Goal: Book appointment/travel/reservation

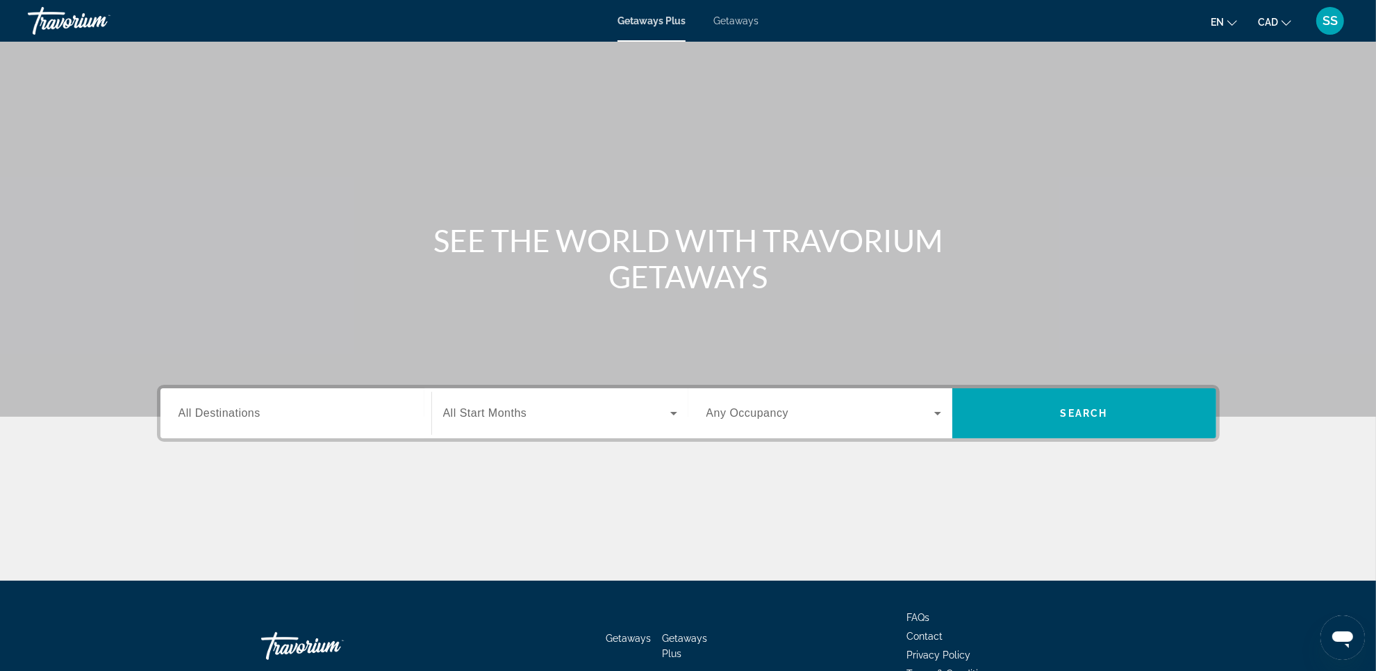
click at [358, 401] on div "Search widget" at bounding box center [295, 414] width 235 height 40
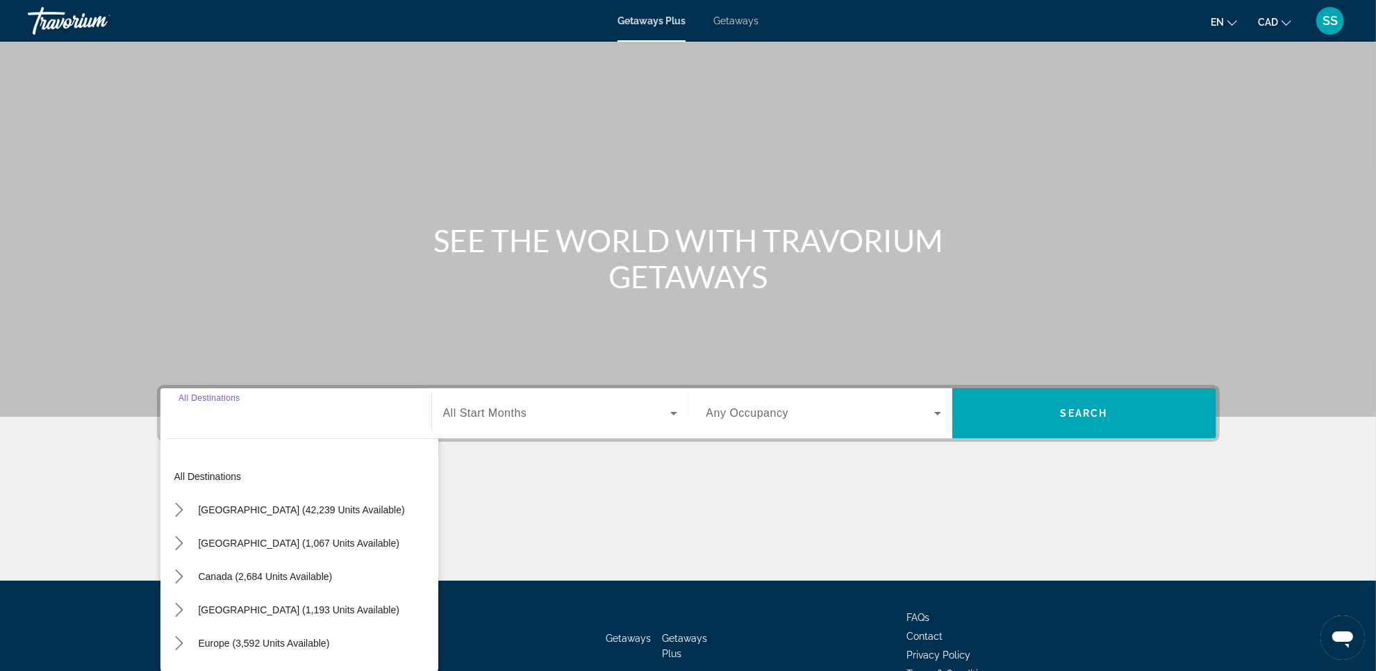
scroll to position [80, 0]
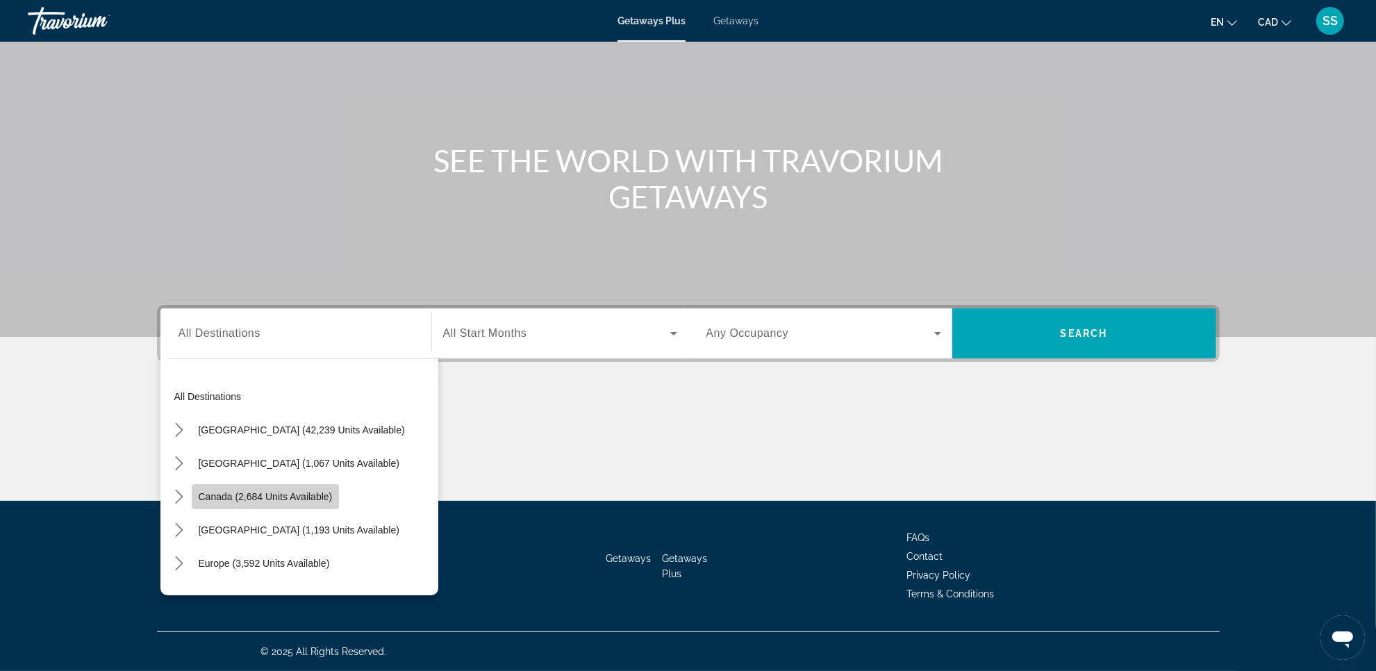
click at [265, 494] on span "Canada (2,684 units available)" at bounding box center [266, 496] width 134 height 11
type input "**********"
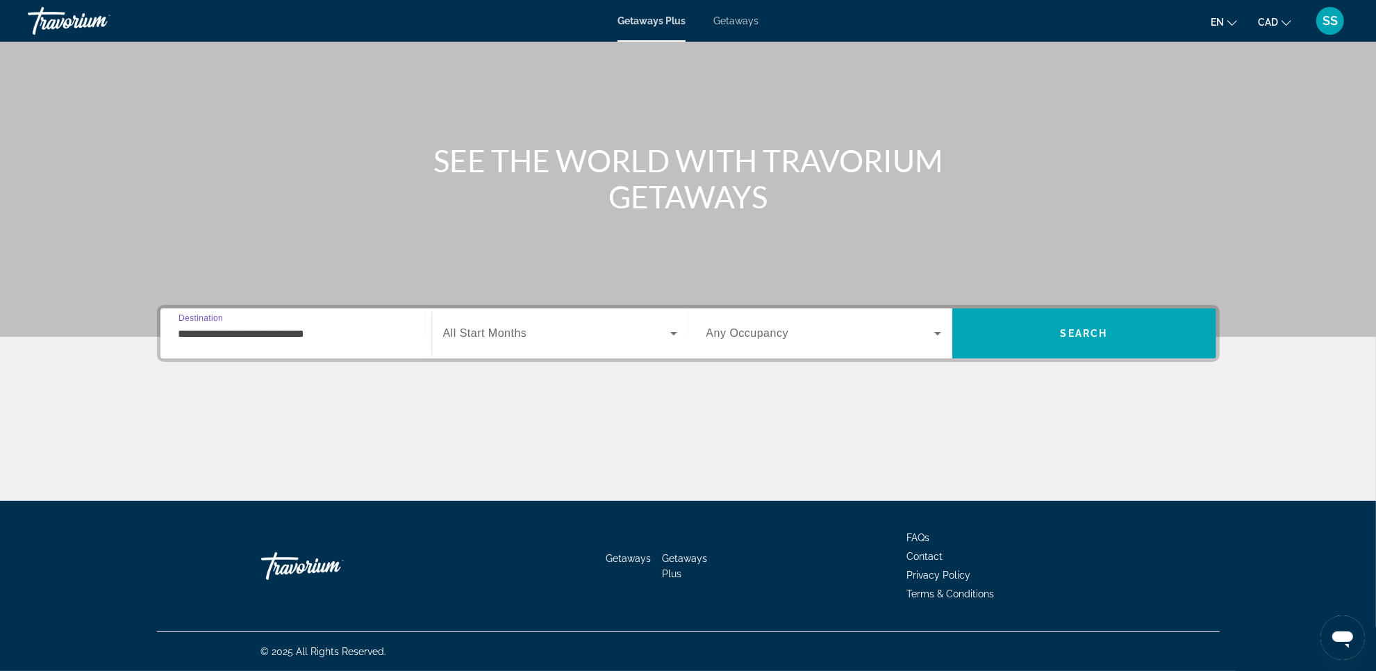
click at [535, 359] on div "**********" at bounding box center [688, 333] width 1062 height 57
click at [574, 351] on div "Search widget" at bounding box center [560, 333] width 234 height 39
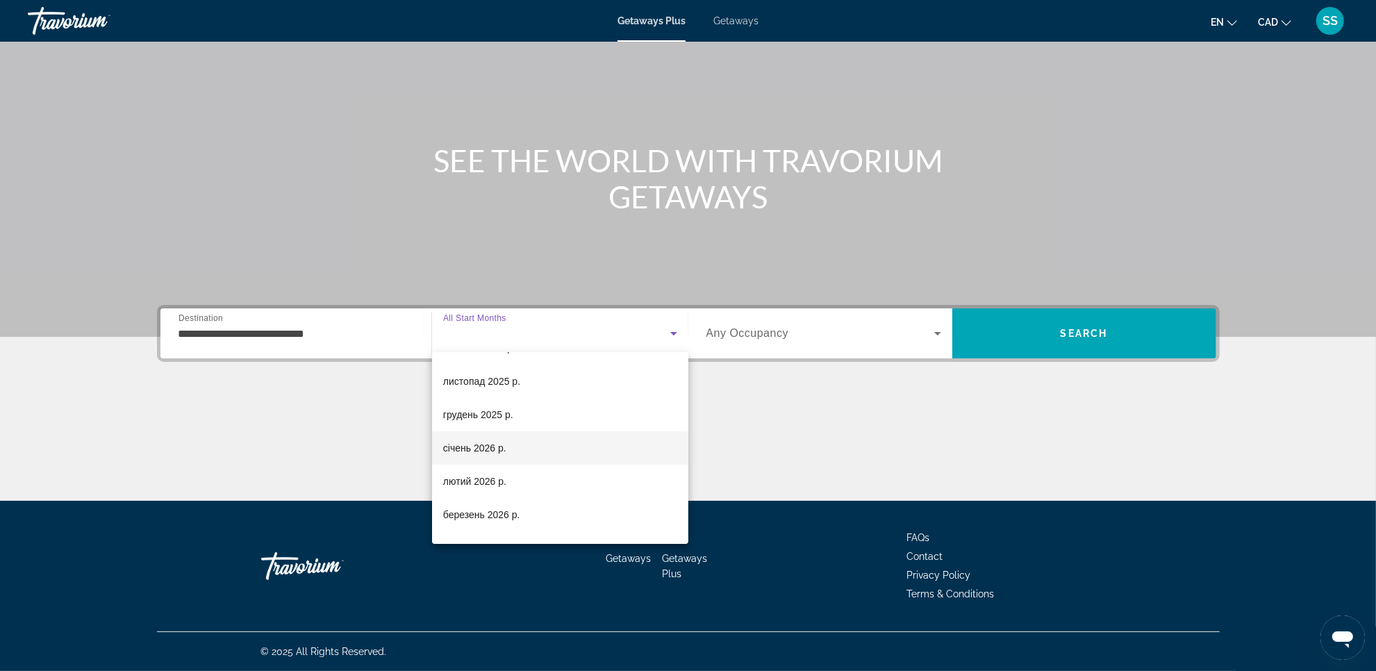
scroll to position [87, 0]
click at [491, 448] on span "лютий 2026 р." at bounding box center [474, 455] width 63 height 17
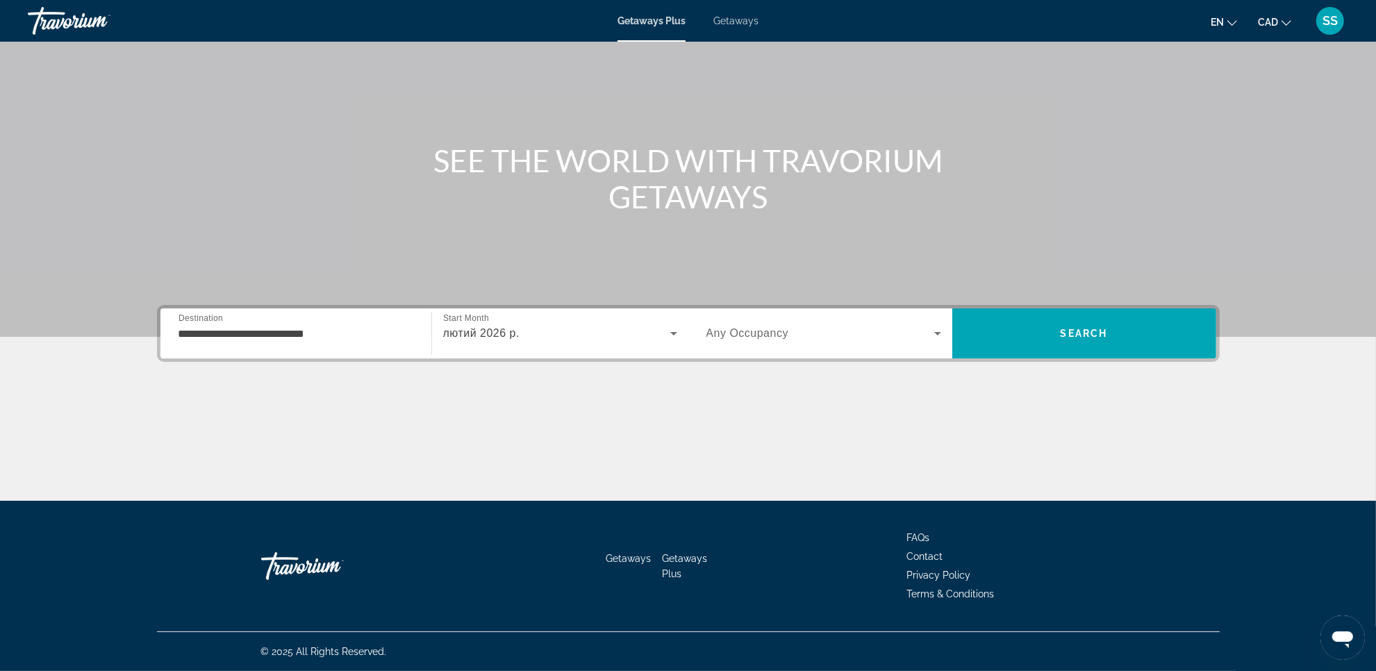
click at [937, 324] on div "Search widget" at bounding box center [823, 333] width 235 height 39
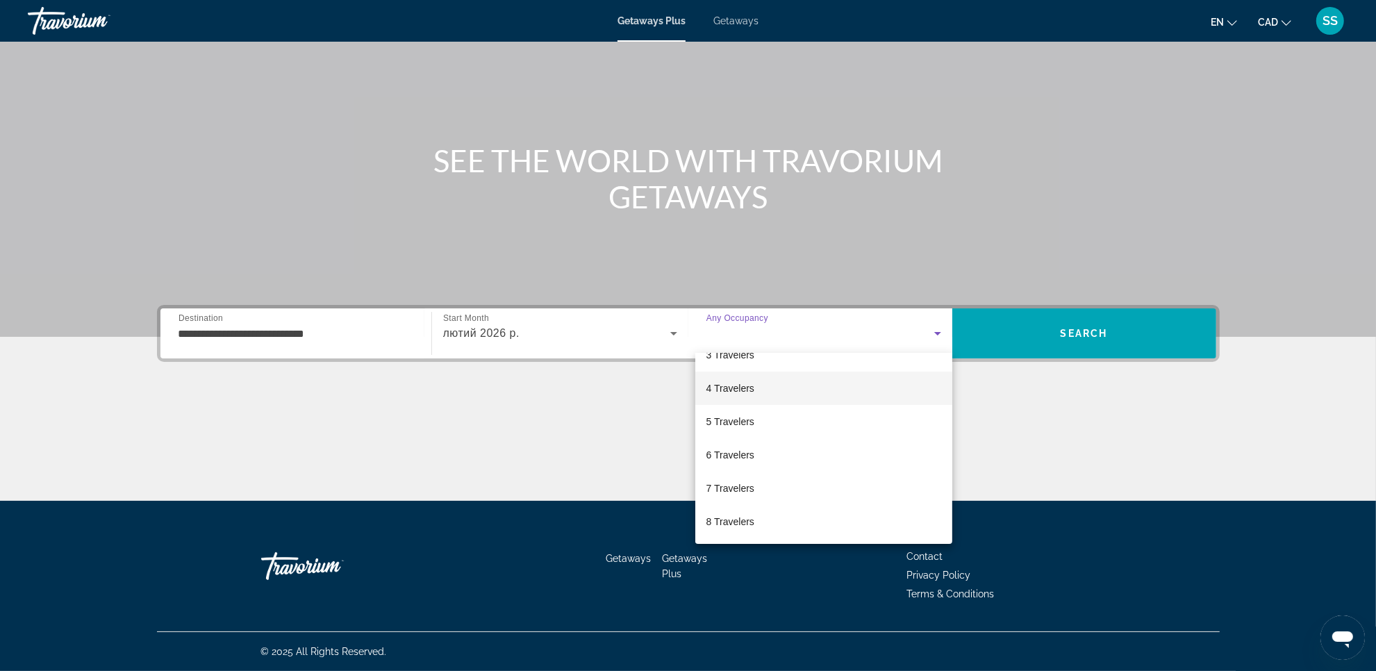
click at [747, 390] on span "4 Travelers" at bounding box center [730, 388] width 48 height 17
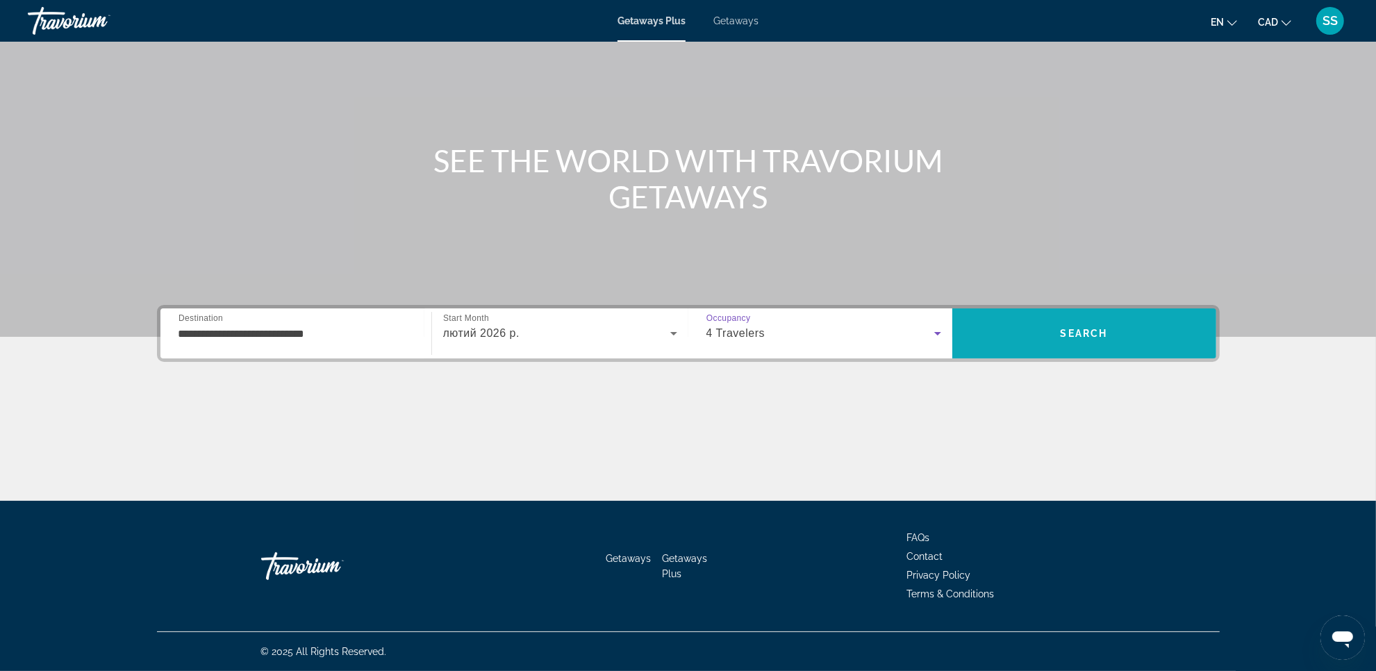
click at [1022, 342] on span "Search" at bounding box center [1084, 333] width 264 height 33
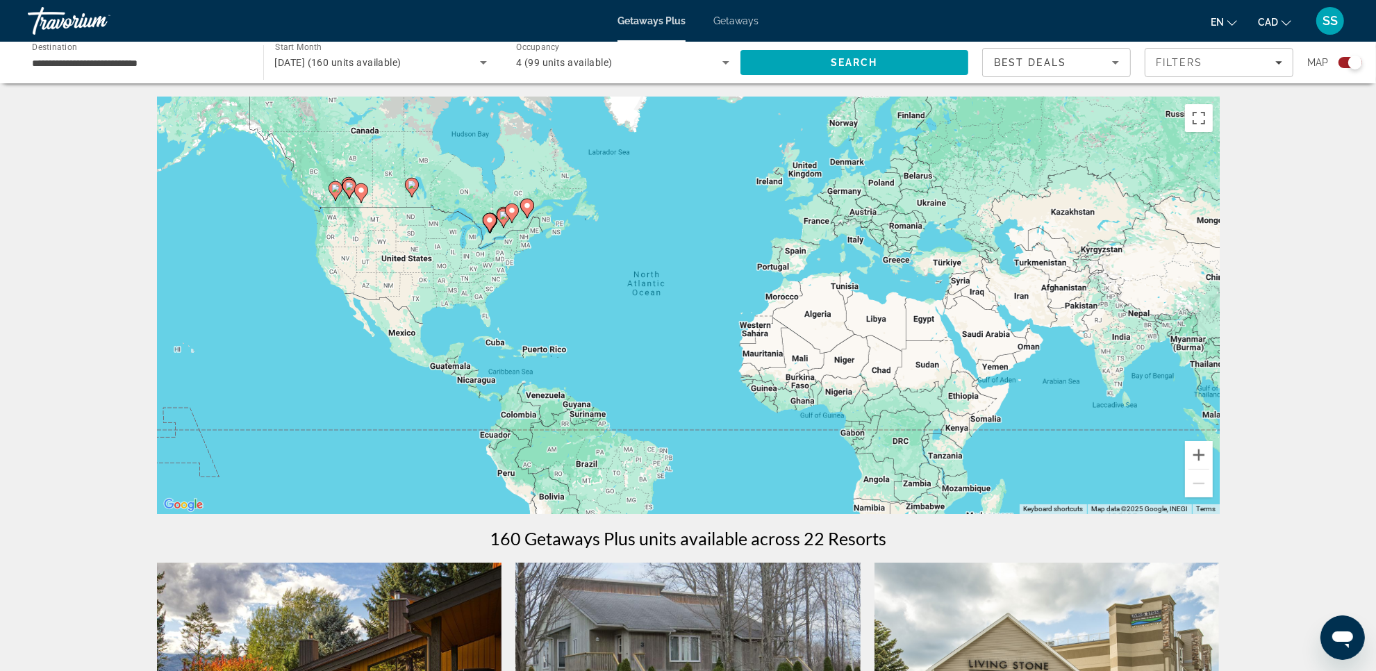
click at [740, 16] on span "Getaways" at bounding box center [735, 20] width 45 height 11
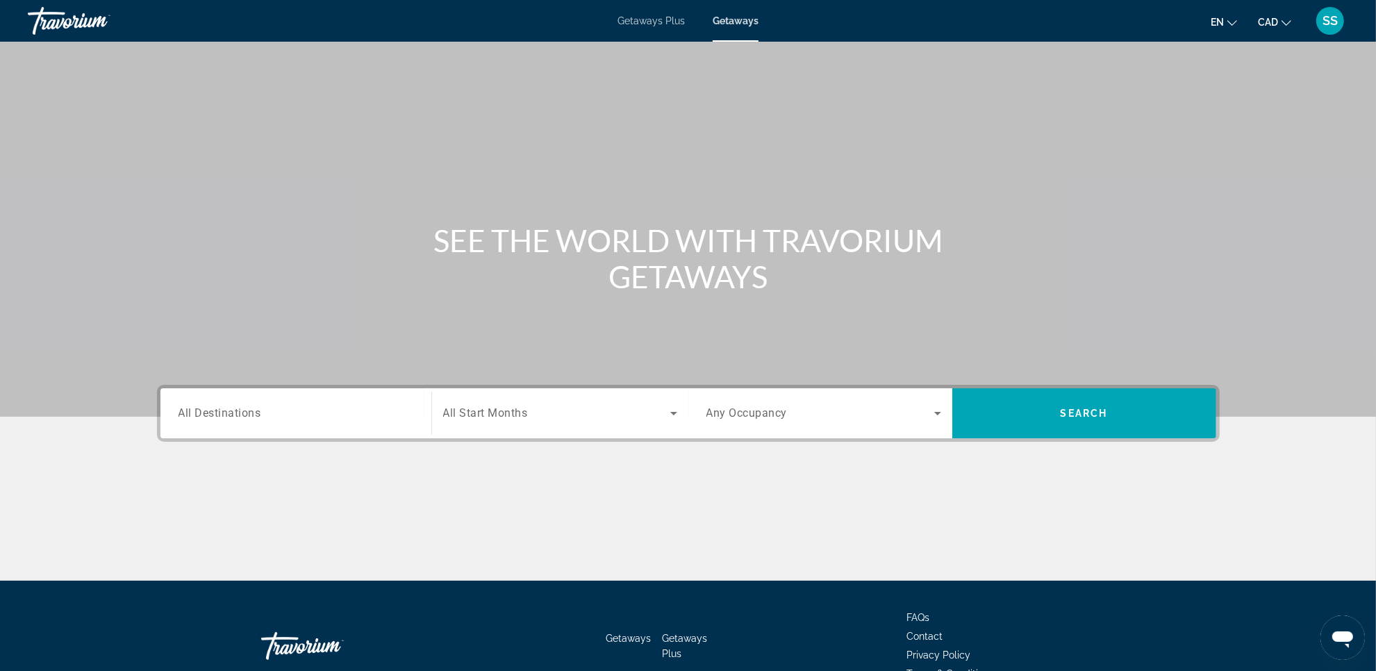
click at [302, 424] on div "Search widget" at bounding box center [295, 414] width 235 height 40
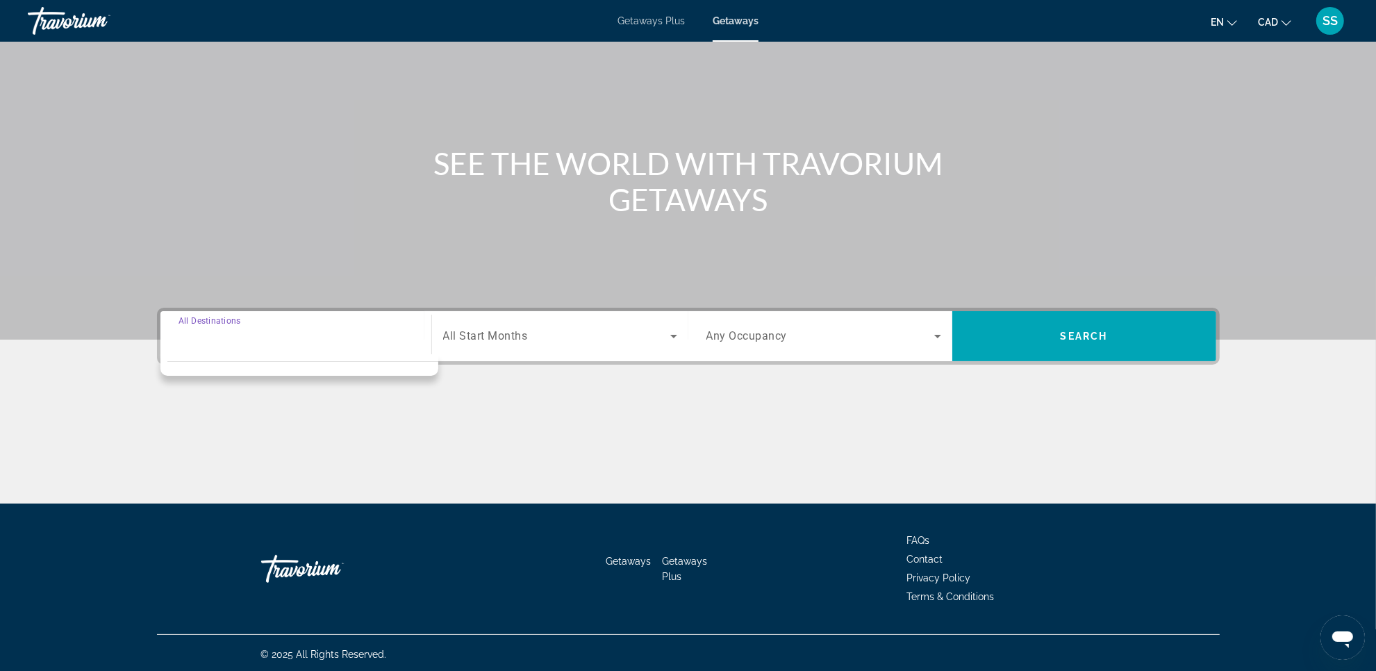
scroll to position [80, 0]
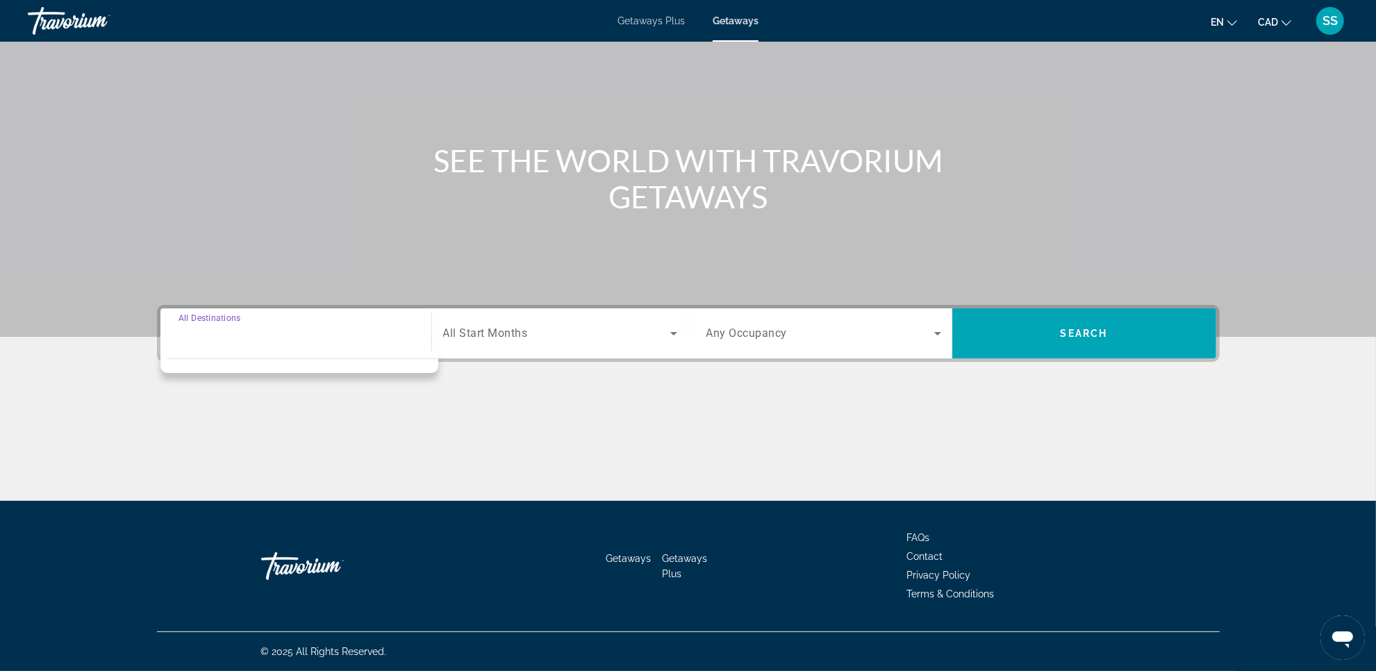
click at [286, 337] on input "Destination All Destinations" at bounding box center [295, 334] width 235 height 17
click at [301, 323] on div "Search widget" at bounding box center [295, 334] width 235 height 40
click at [269, 334] on input "Destination All Destinations" at bounding box center [295, 334] width 235 height 17
click at [733, 22] on span "Getaways" at bounding box center [735, 20] width 46 height 11
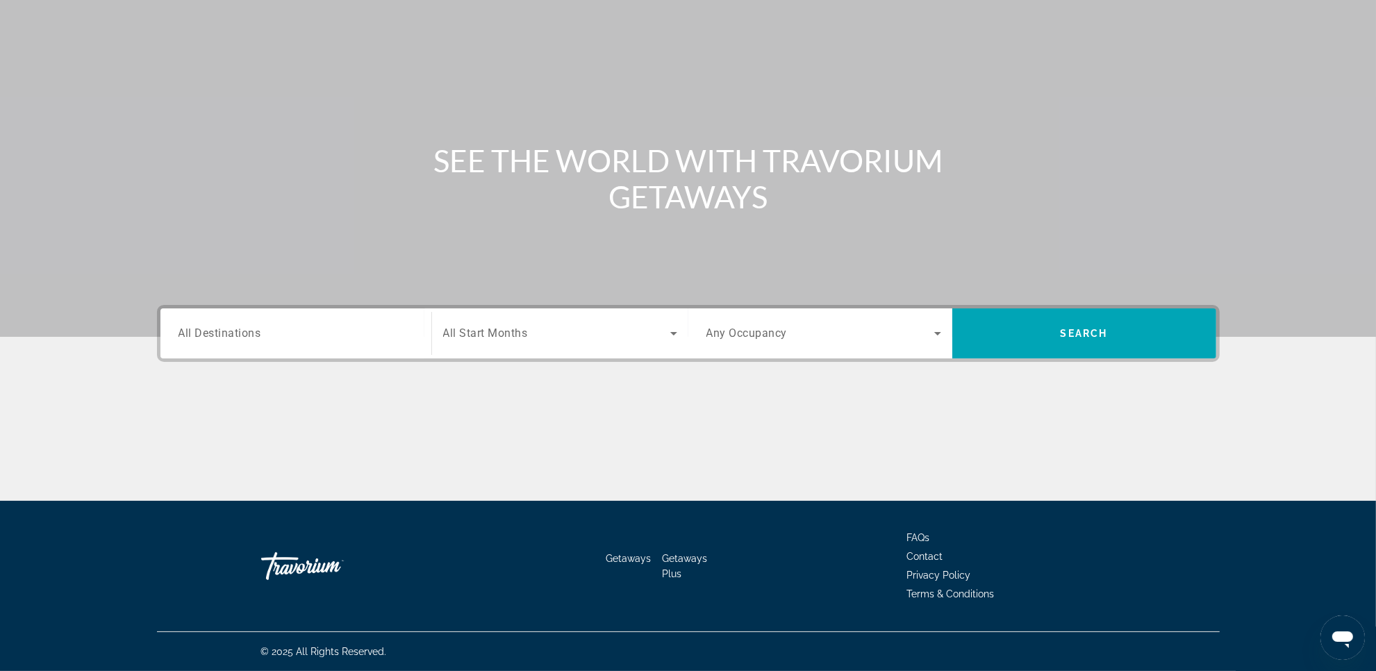
scroll to position [0, 0]
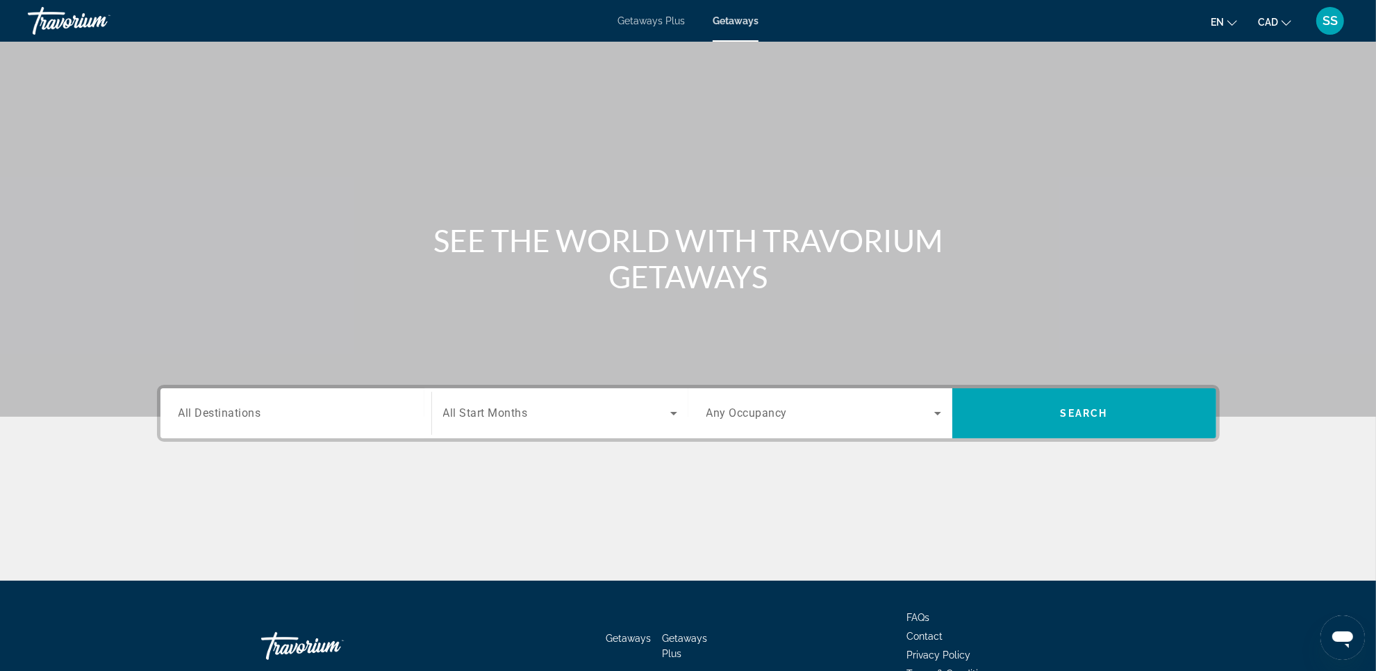
click at [345, 417] on input "Destination All Destinations" at bounding box center [295, 414] width 235 height 17
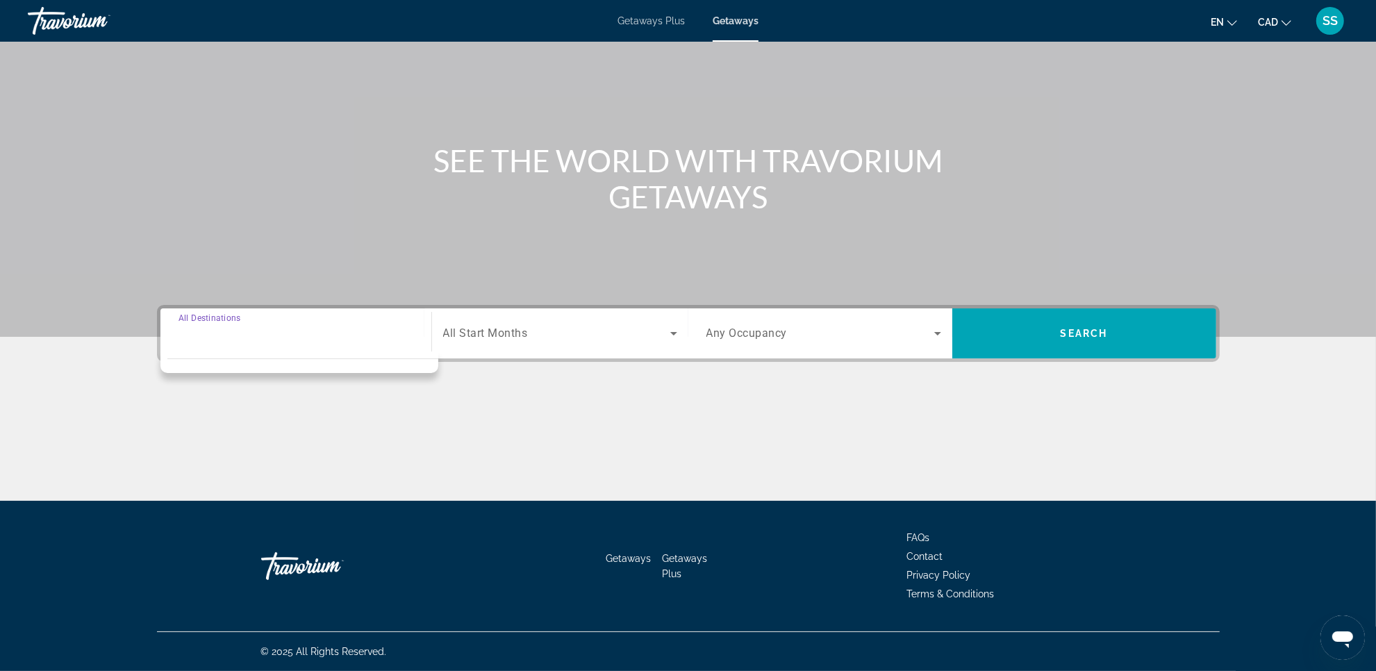
click at [355, 351] on div "Destination options" at bounding box center [299, 362] width 278 height 22
click at [60, 28] on div "Travorium" at bounding box center [97, 21] width 139 height 36
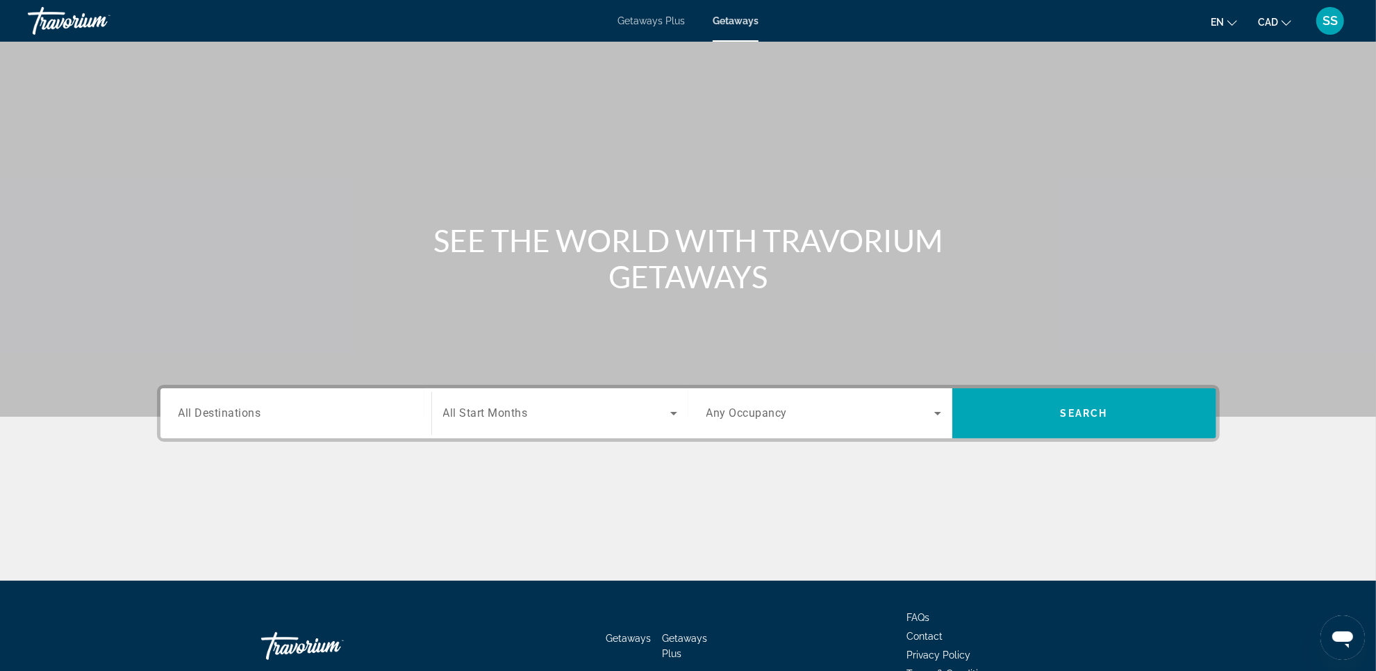
click at [81, 26] on div "Travorium" at bounding box center [97, 21] width 139 height 36
click at [296, 438] on div "Destination All Destinations Start Month All Start Months Occupancy Any Occupan…" at bounding box center [688, 413] width 1062 height 57
click at [290, 420] on input "Destination All Destinations" at bounding box center [295, 414] width 235 height 17
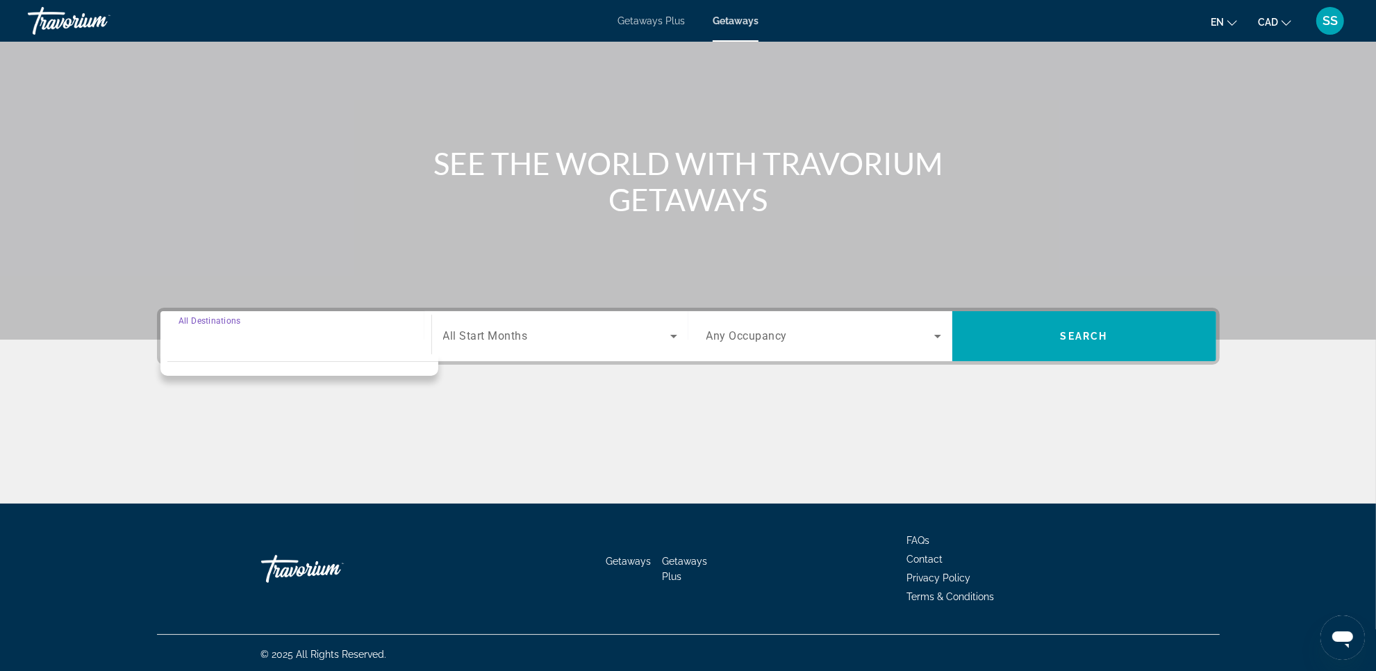
scroll to position [80, 0]
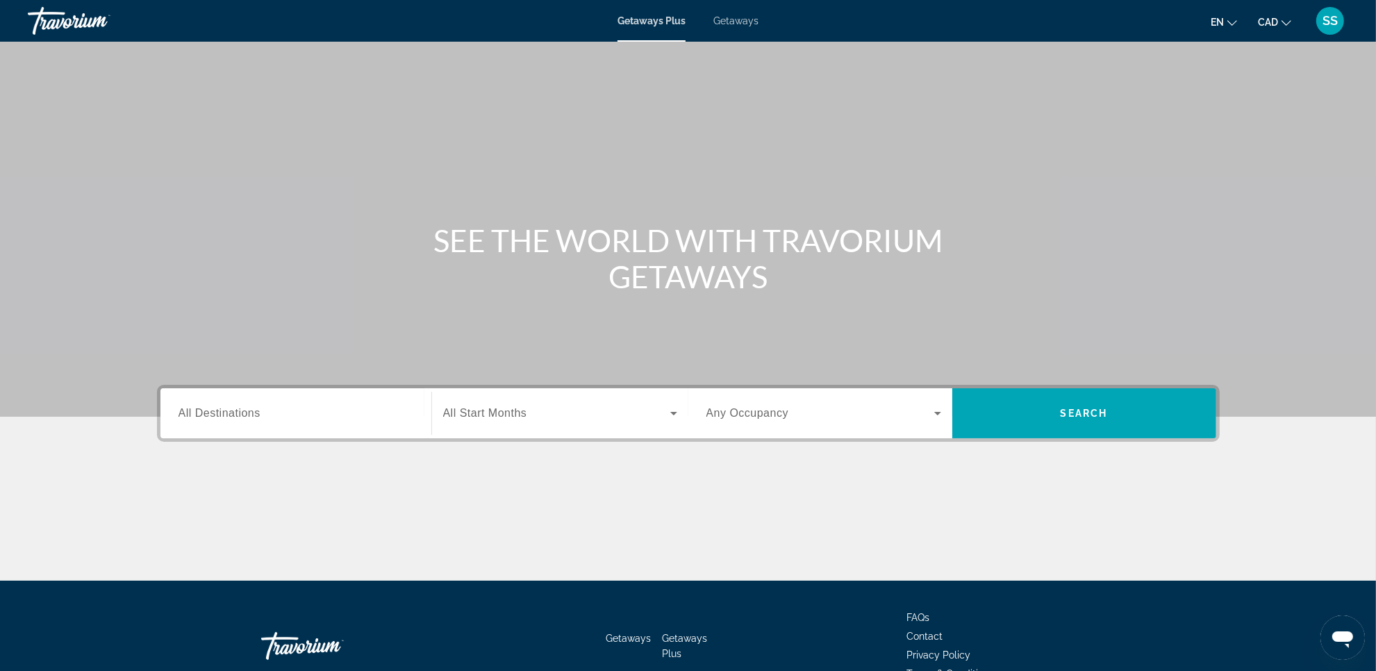
click at [748, 26] on span "Getaways" at bounding box center [735, 20] width 45 height 11
click at [285, 413] on input "Destination All Destinations" at bounding box center [295, 414] width 235 height 17
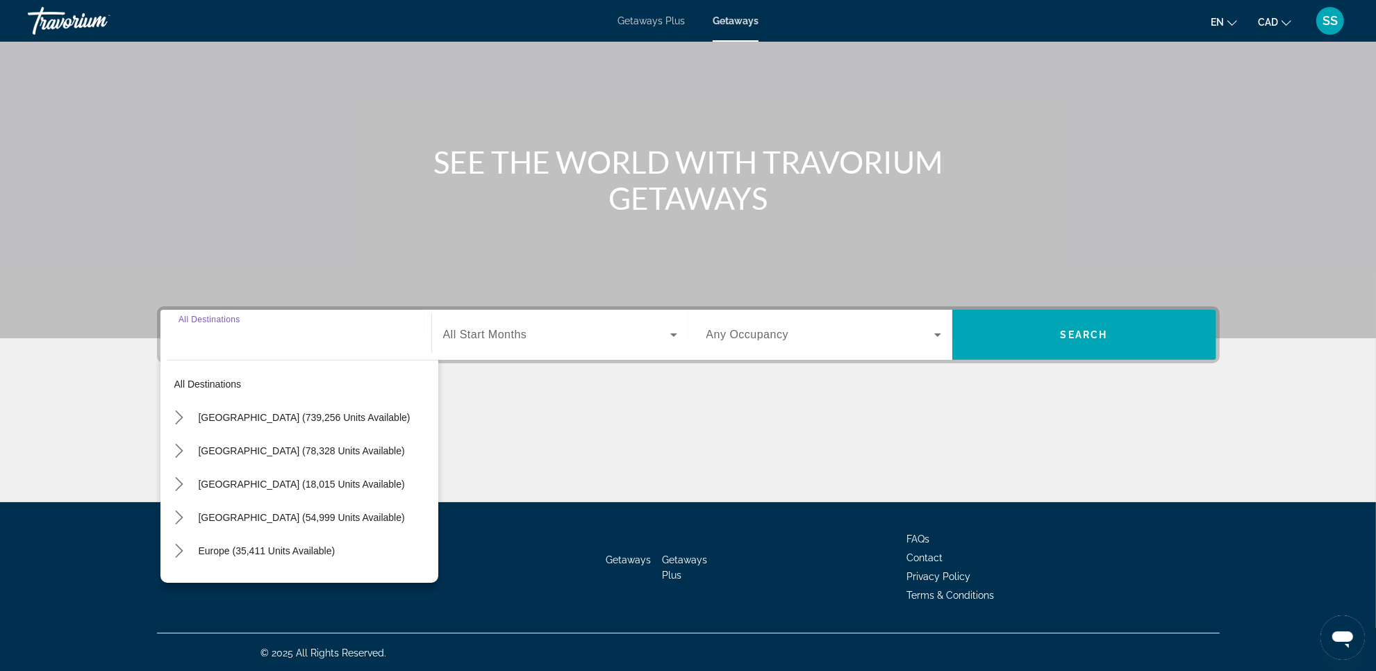
scroll to position [80, 0]
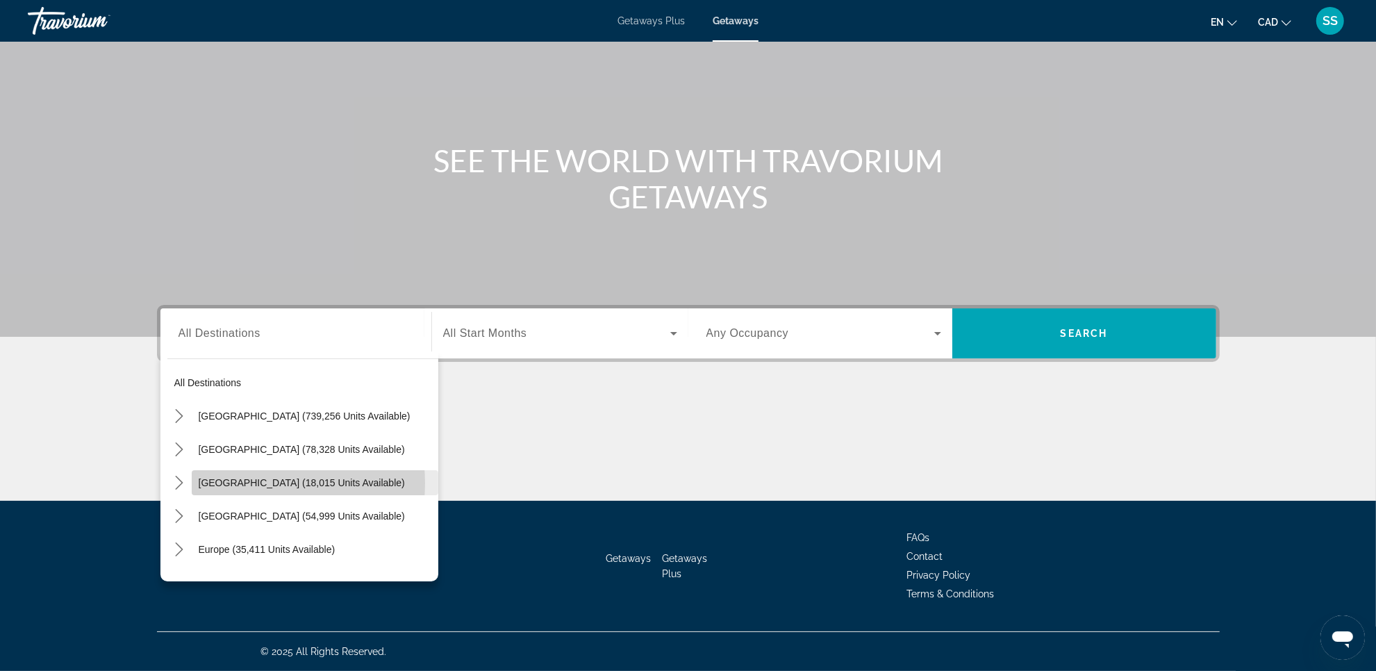
click at [255, 483] on span "[GEOGRAPHIC_DATA] (18,015 units available)" at bounding box center [302, 482] width 206 height 11
type input "**********"
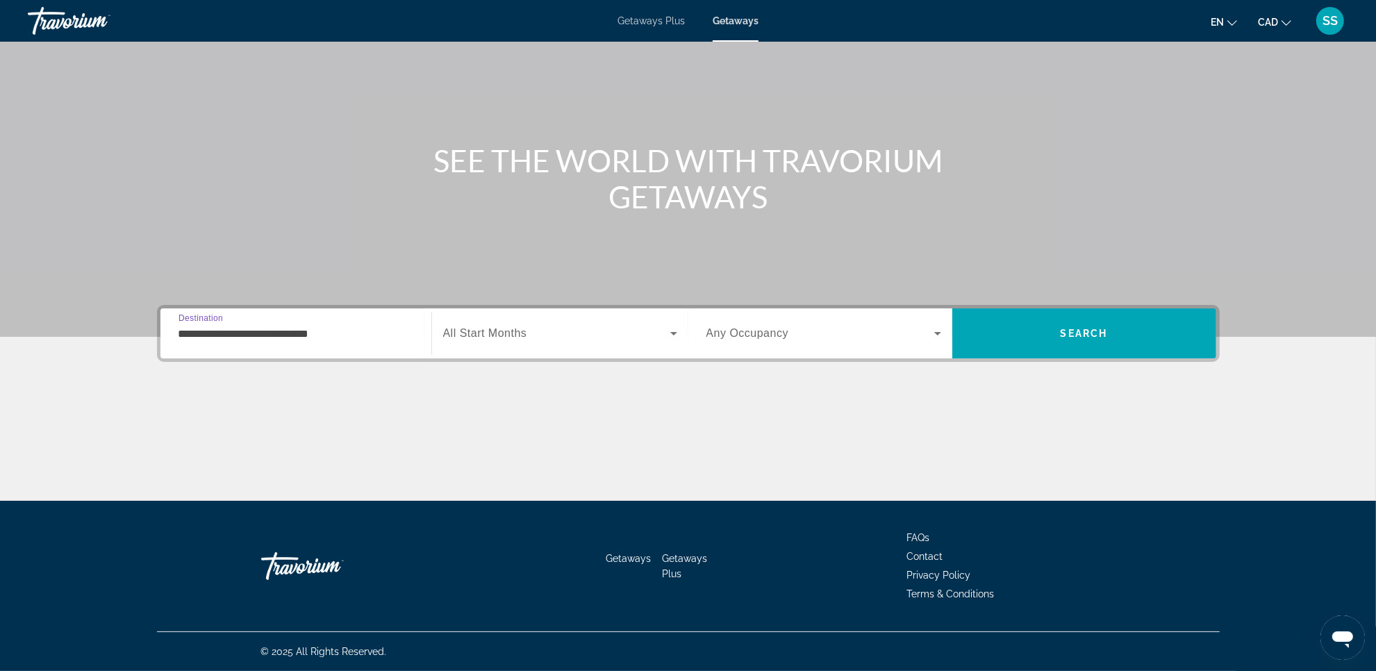
click at [519, 344] on div "Search widget" at bounding box center [560, 333] width 234 height 39
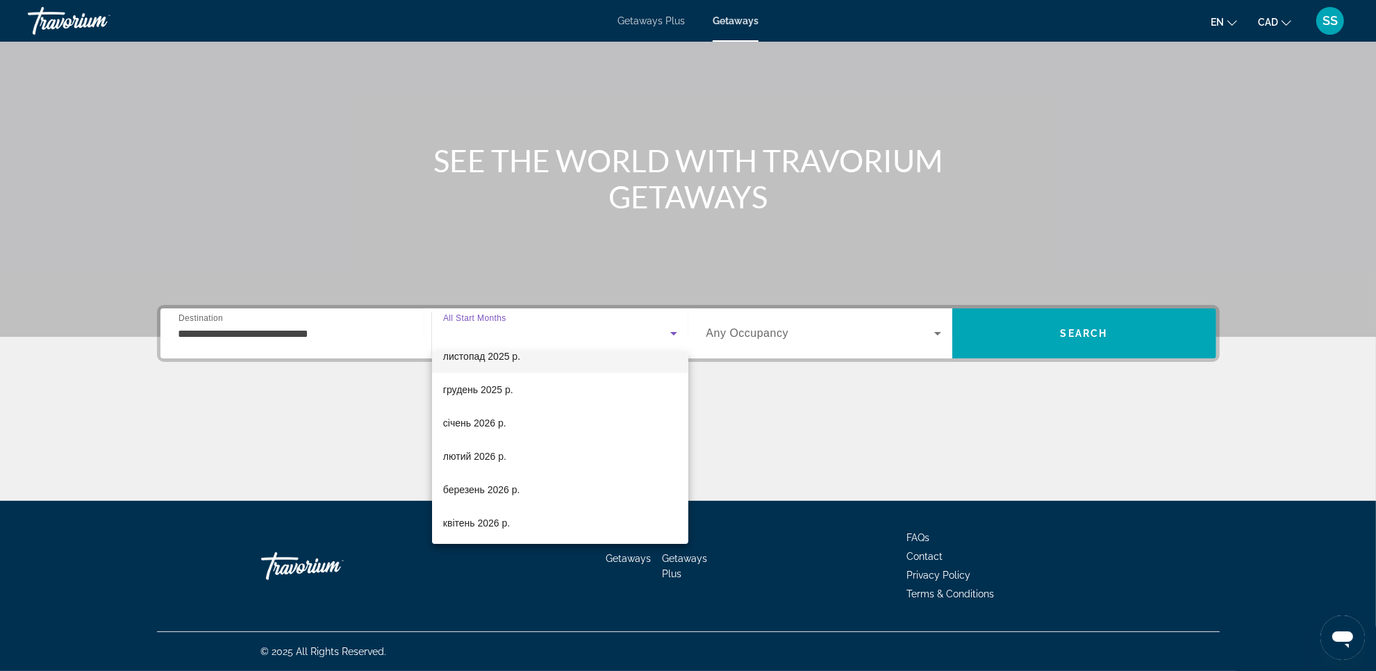
scroll to position [87, 0]
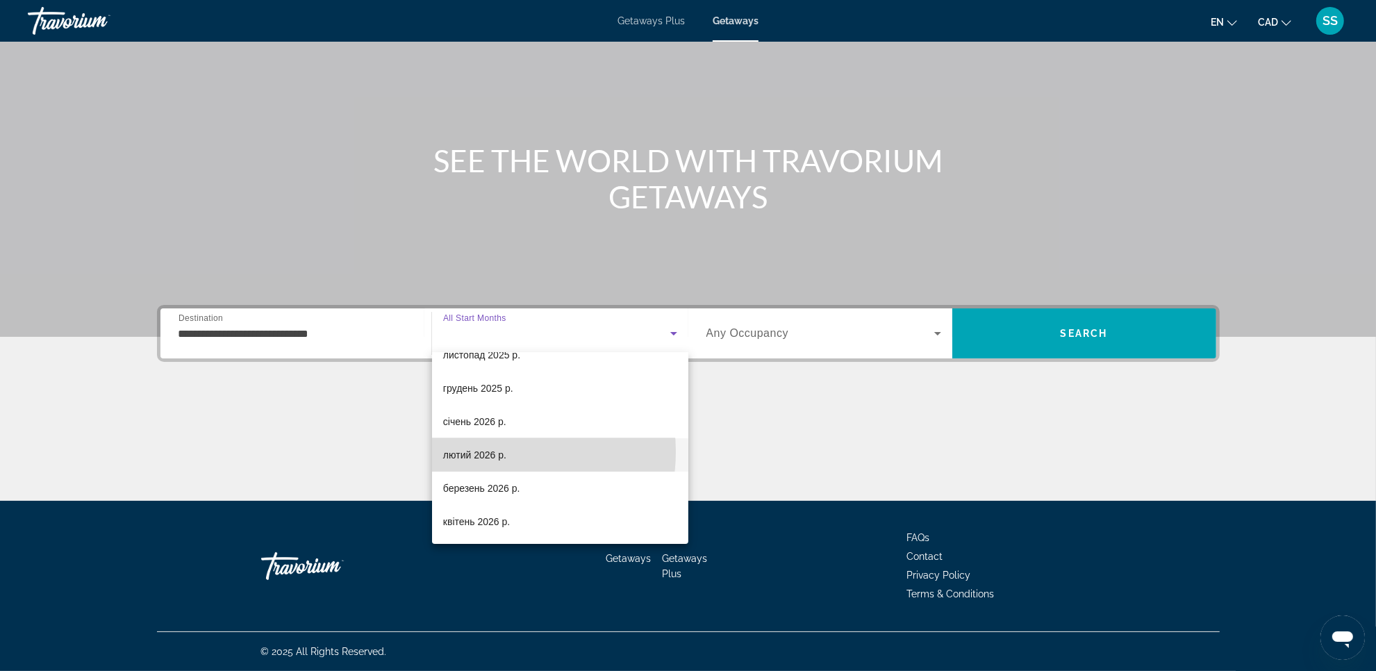
click at [495, 451] on span "лютий 2026 р." at bounding box center [474, 455] width 63 height 17
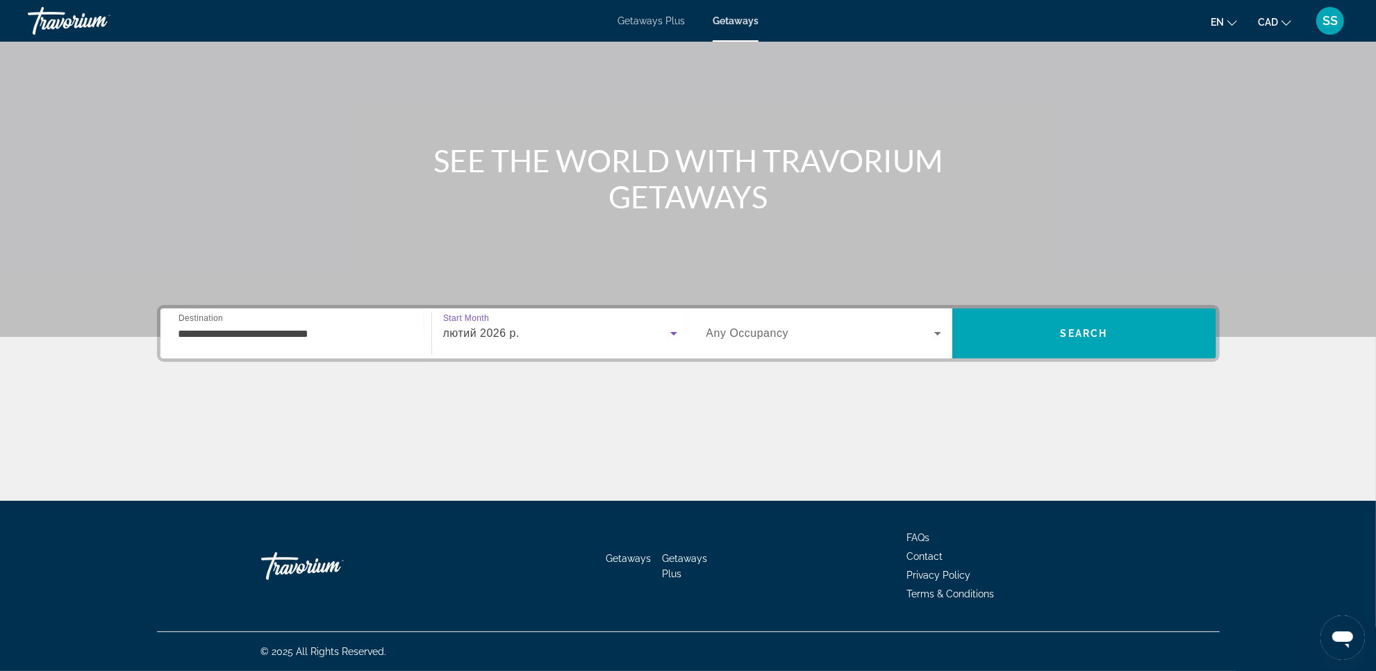
click at [935, 328] on icon "Search widget" at bounding box center [937, 333] width 17 height 17
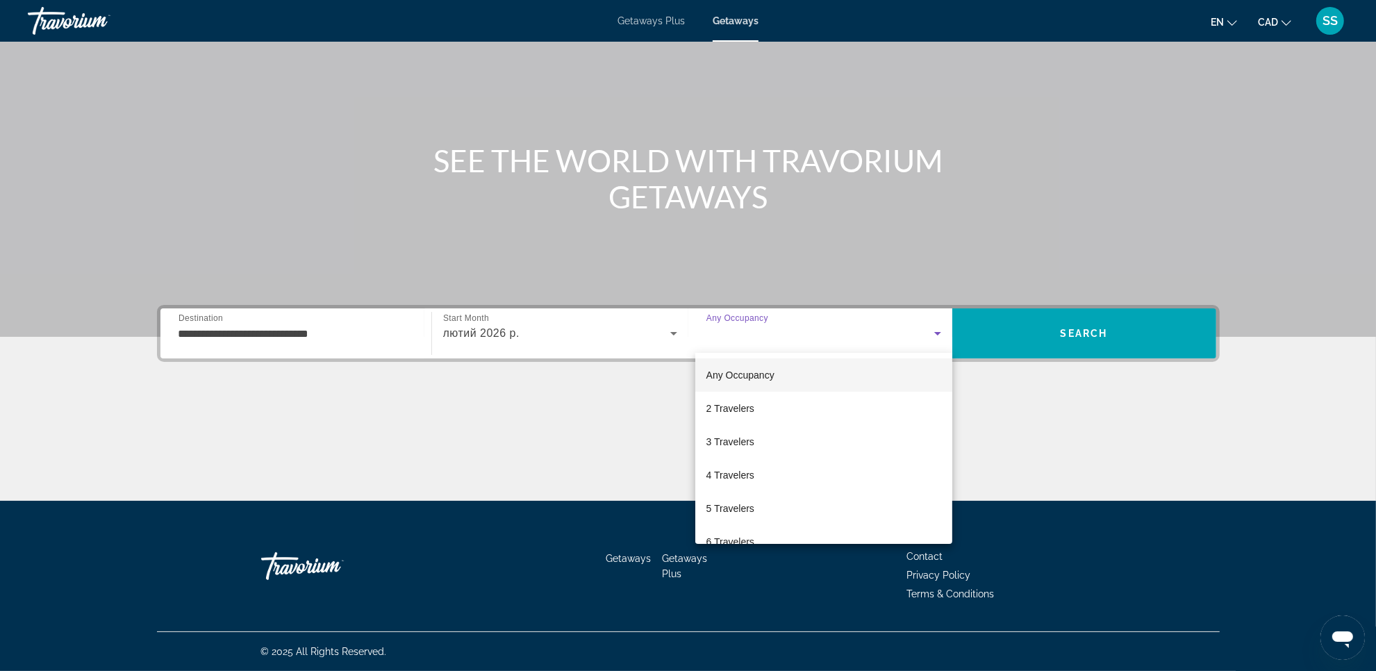
click at [1075, 335] on div at bounding box center [688, 335] width 1376 height 671
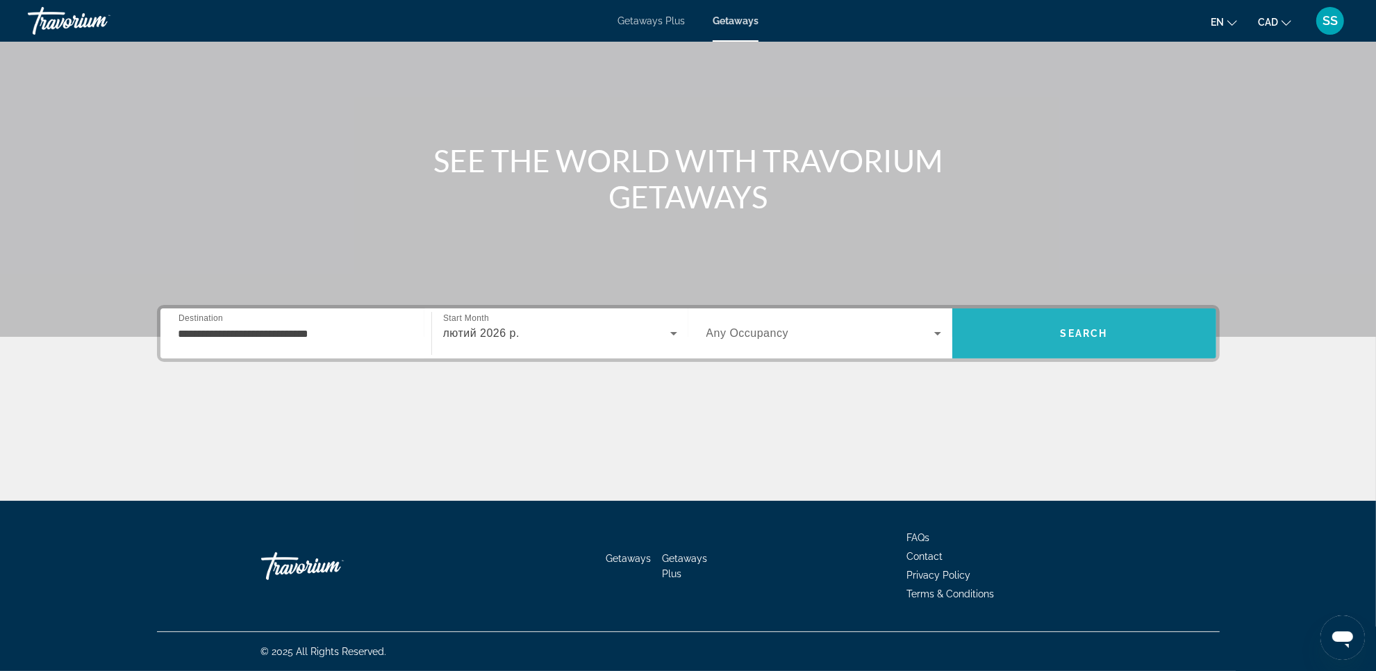
click at [1051, 354] on span "Search" at bounding box center [1084, 333] width 264 height 50
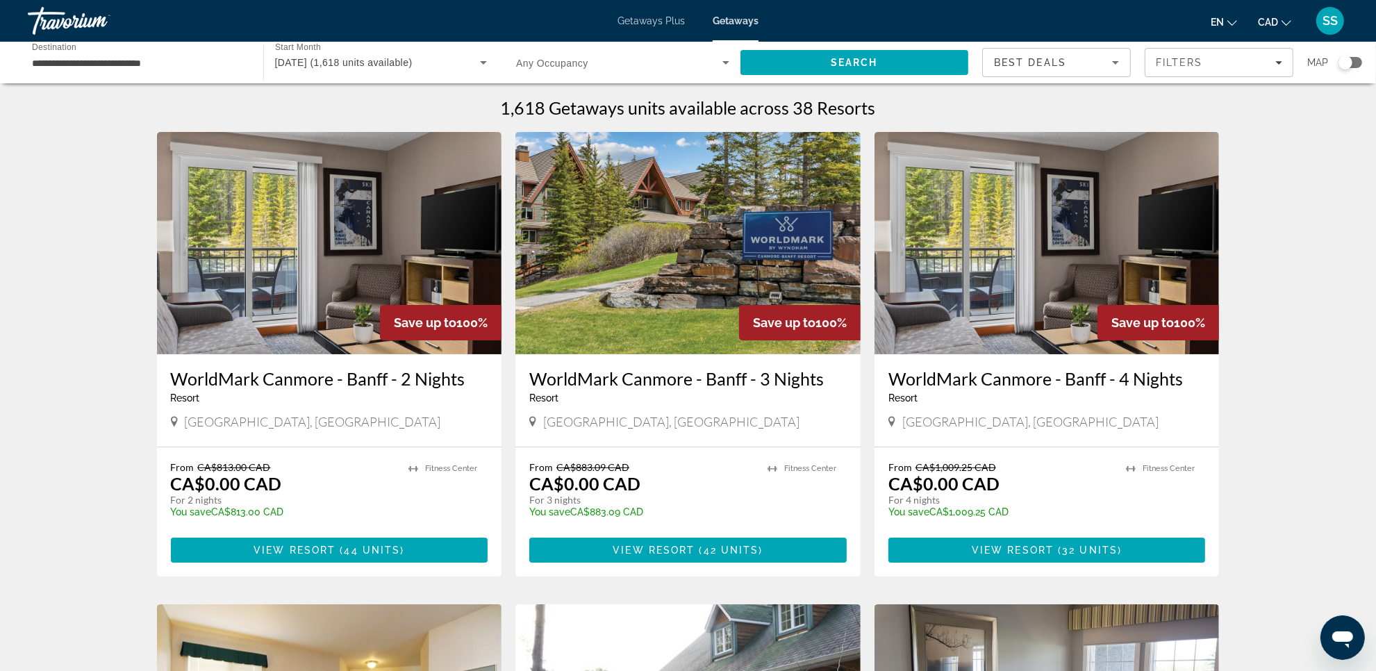
click at [303, 303] on img "Main content" at bounding box center [329, 243] width 345 height 222
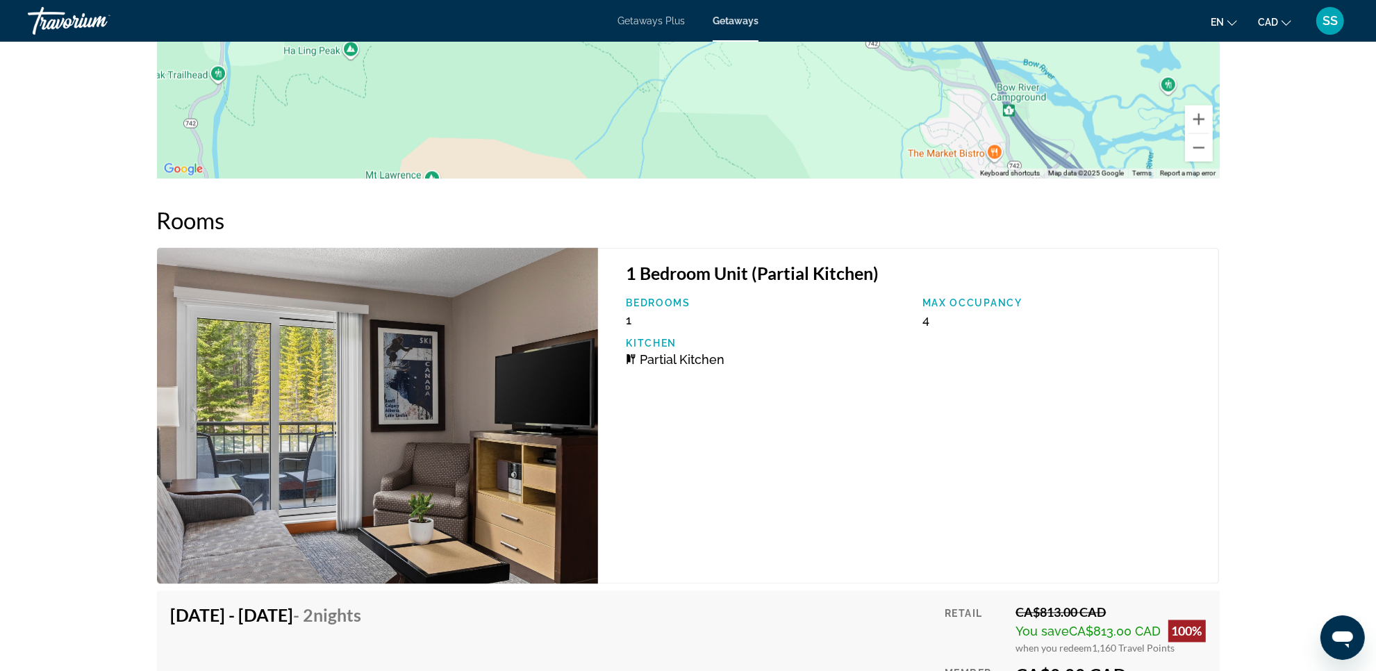
scroll to position [2337, 0]
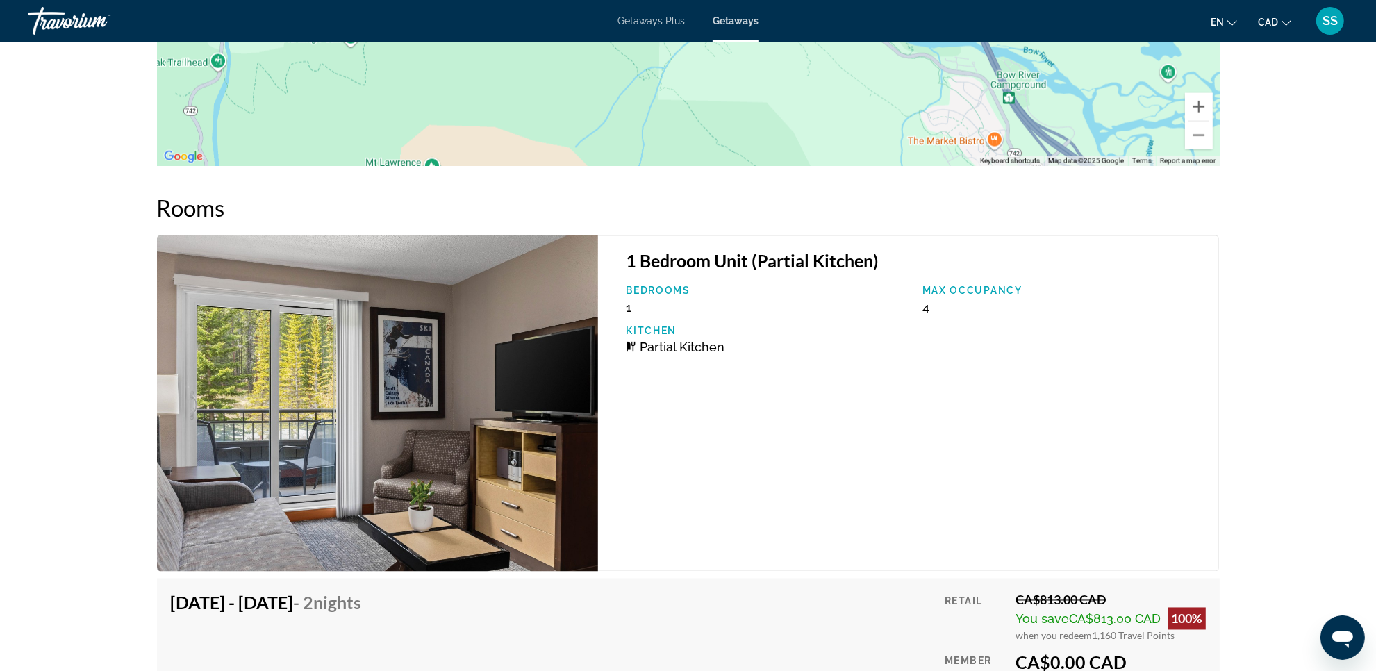
click at [362, 446] on img "Main content" at bounding box center [378, 403] width 442 height 336
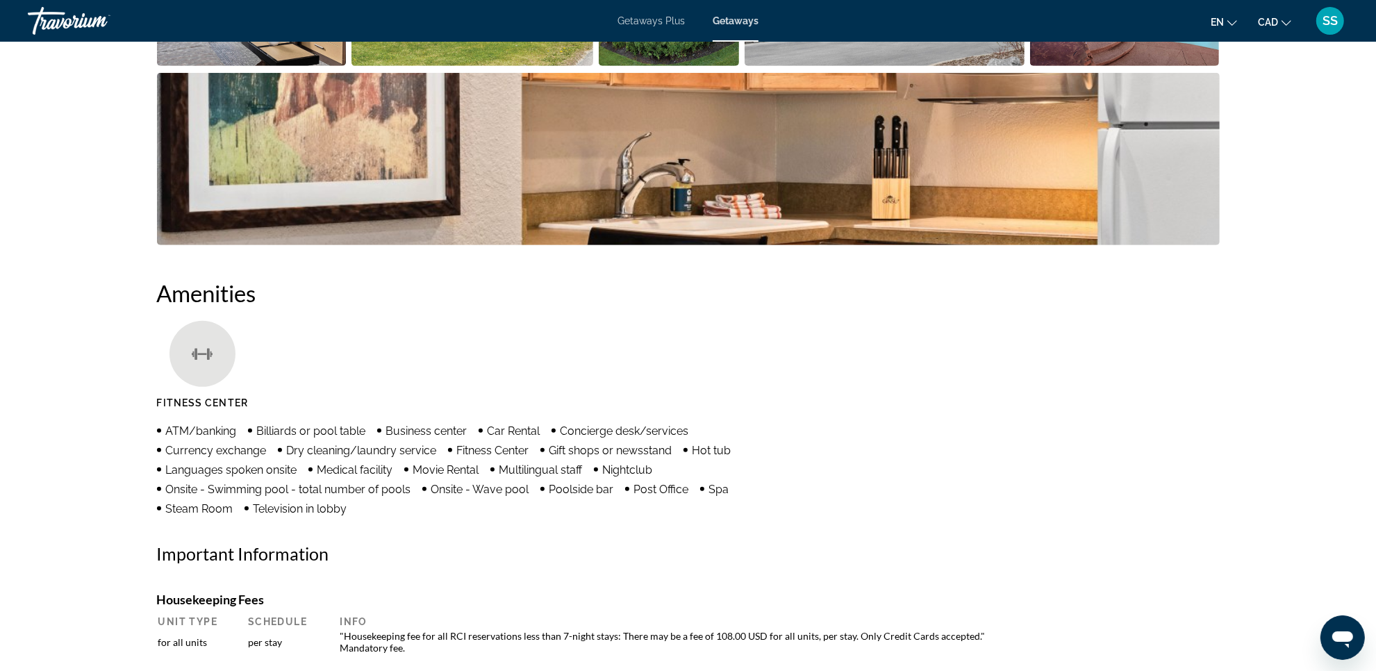
scroll to position [515, 0]
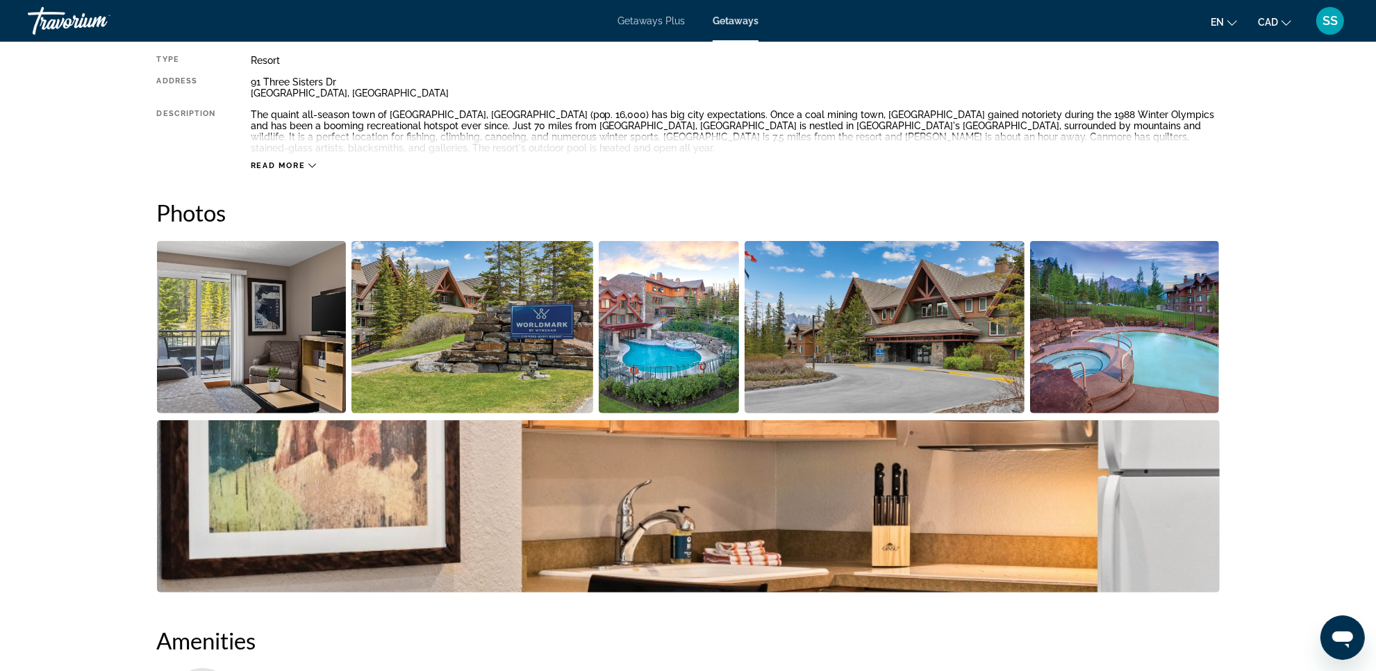
click at [262, 334] on img "Open full-screen image slider" at bounding box center [252, 327] width 190 height 172
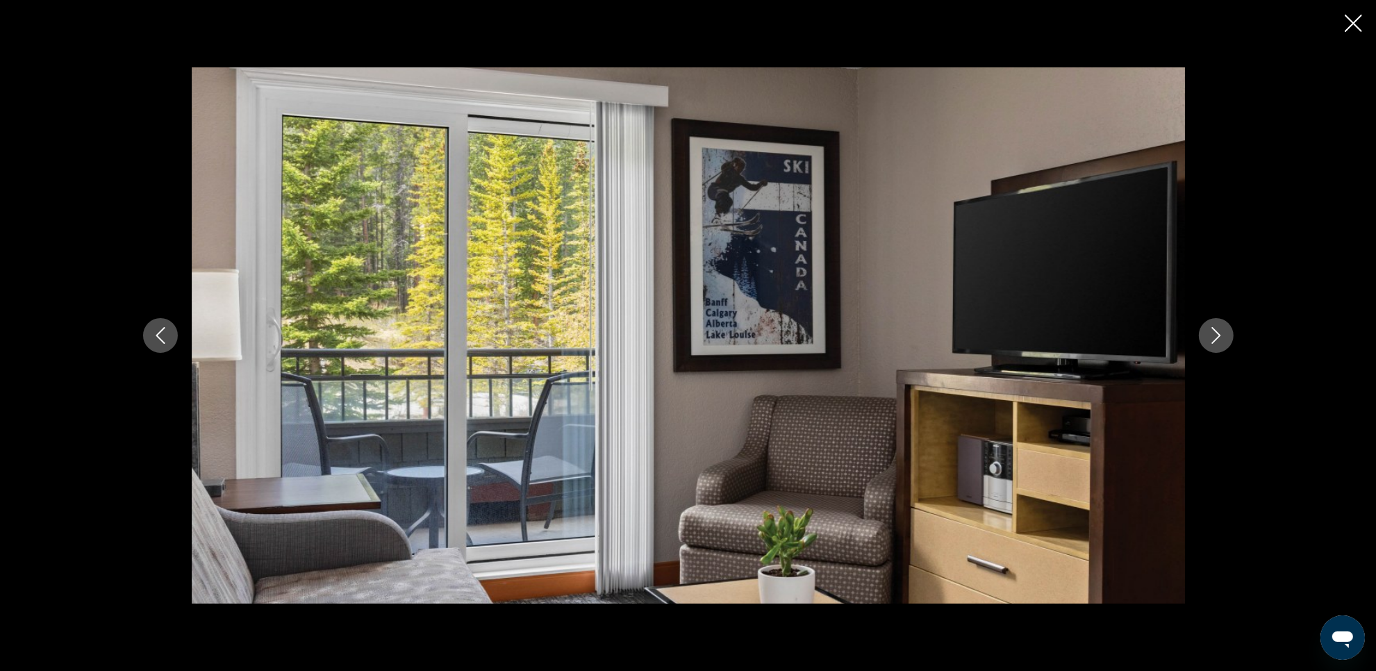
click at [1210, 342] on icon "Next image" at bounding box center [1216, 335] width 17 height 17
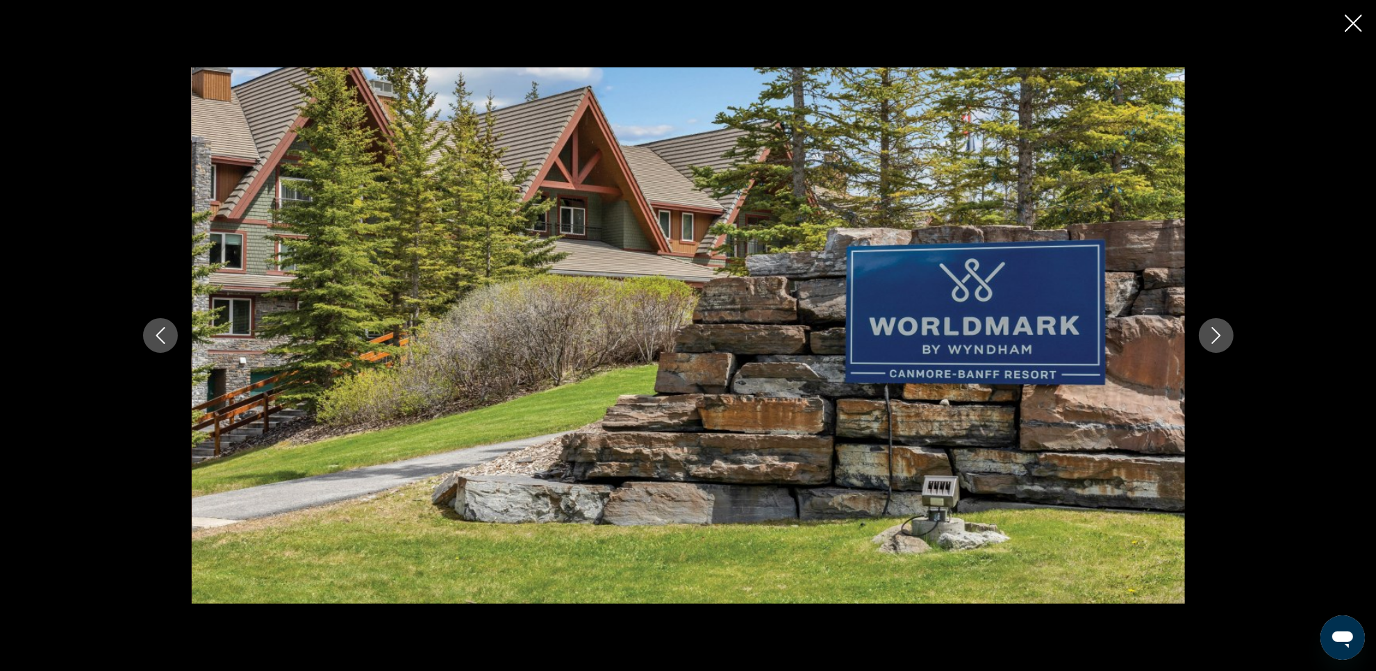
click at [1210, 342] on icon "Next image" at bounding box center [1216, 335] width 17 height 17
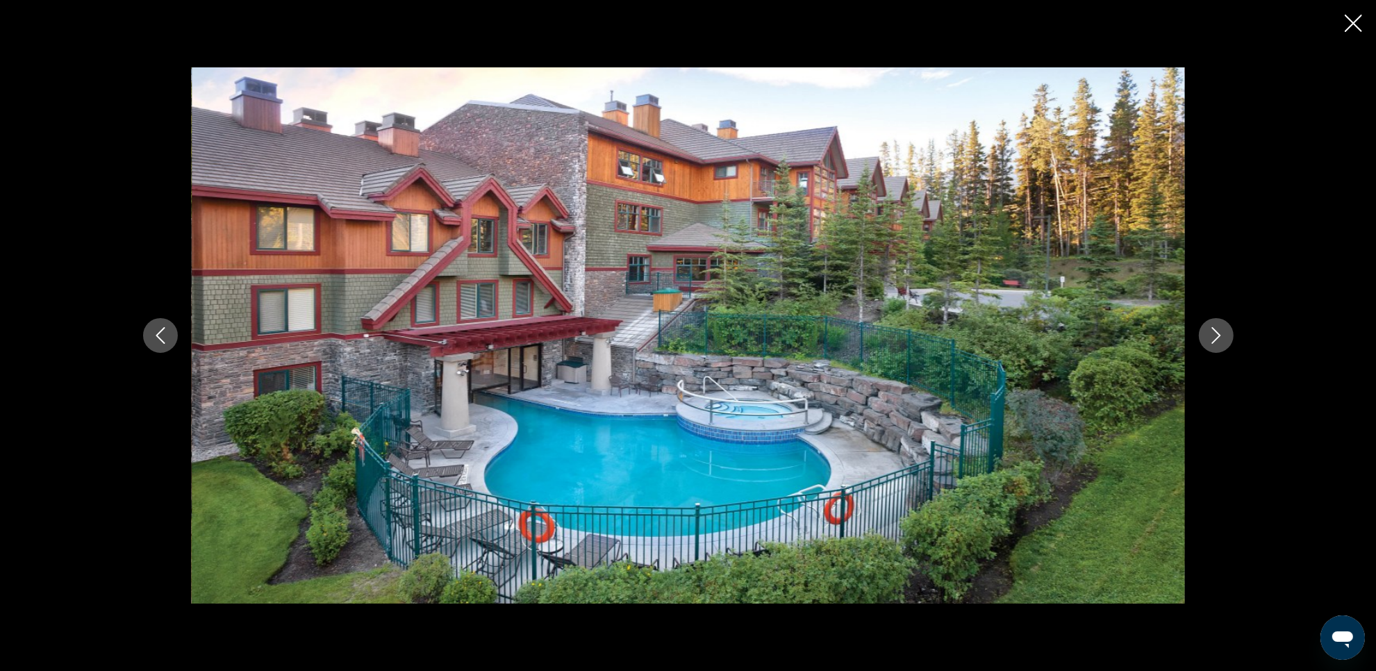
click at [1210, 342] on icon "Next image" at bounding box center [1216, 335] width 17 height 17
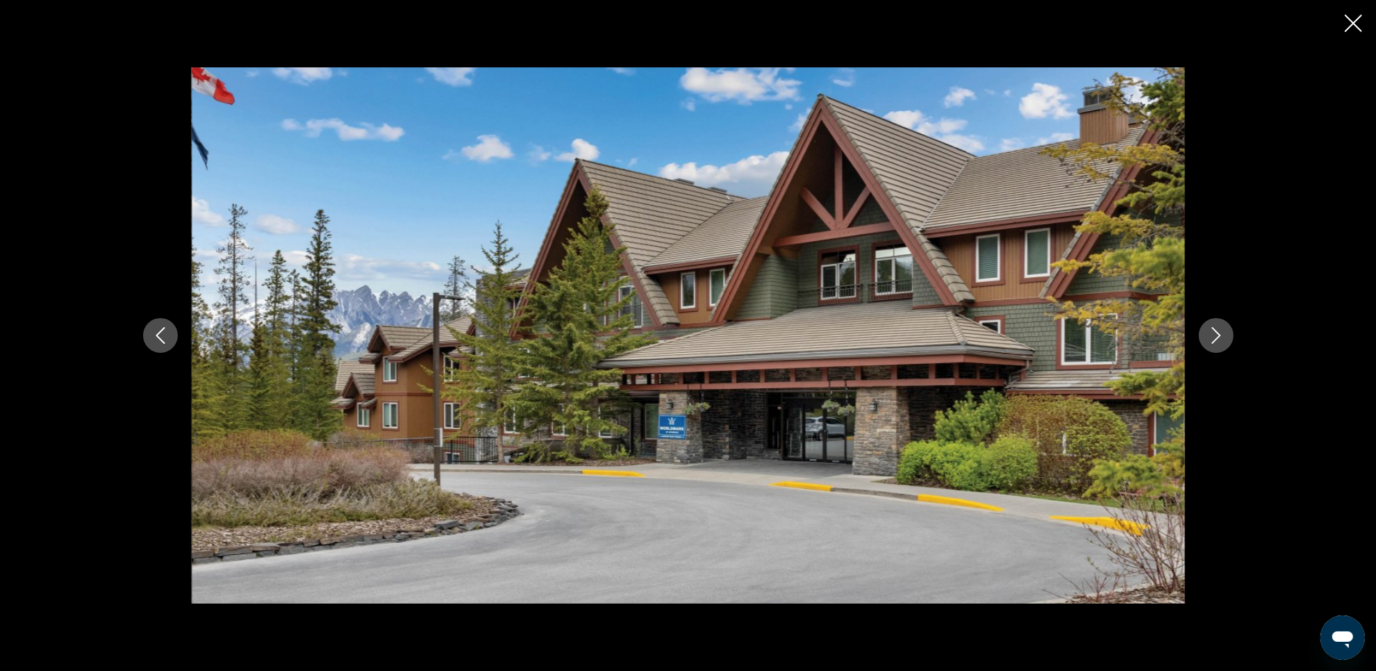
click at [1210, 342] on icon "Next image" at bounding box center [1216, 335] width 17 height 17
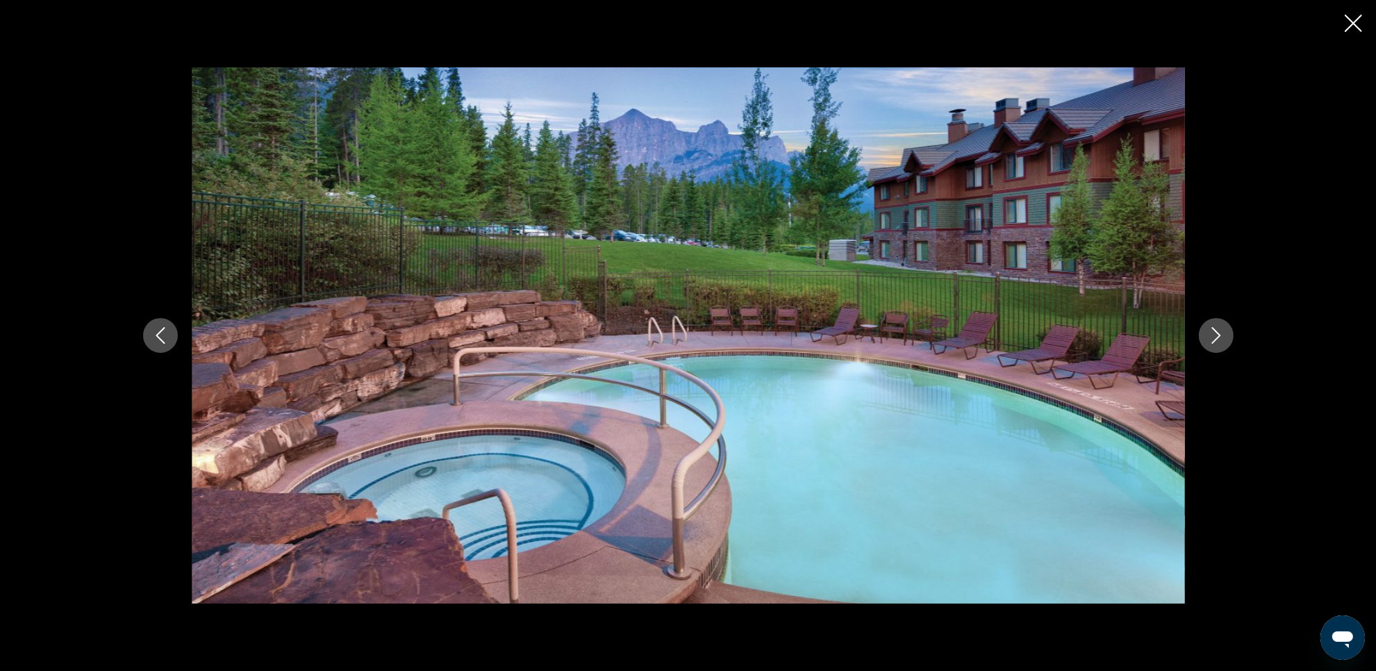
click at [1210, 342] on icon "Next image" at bounding box center [1216, 335] width 17 height 17
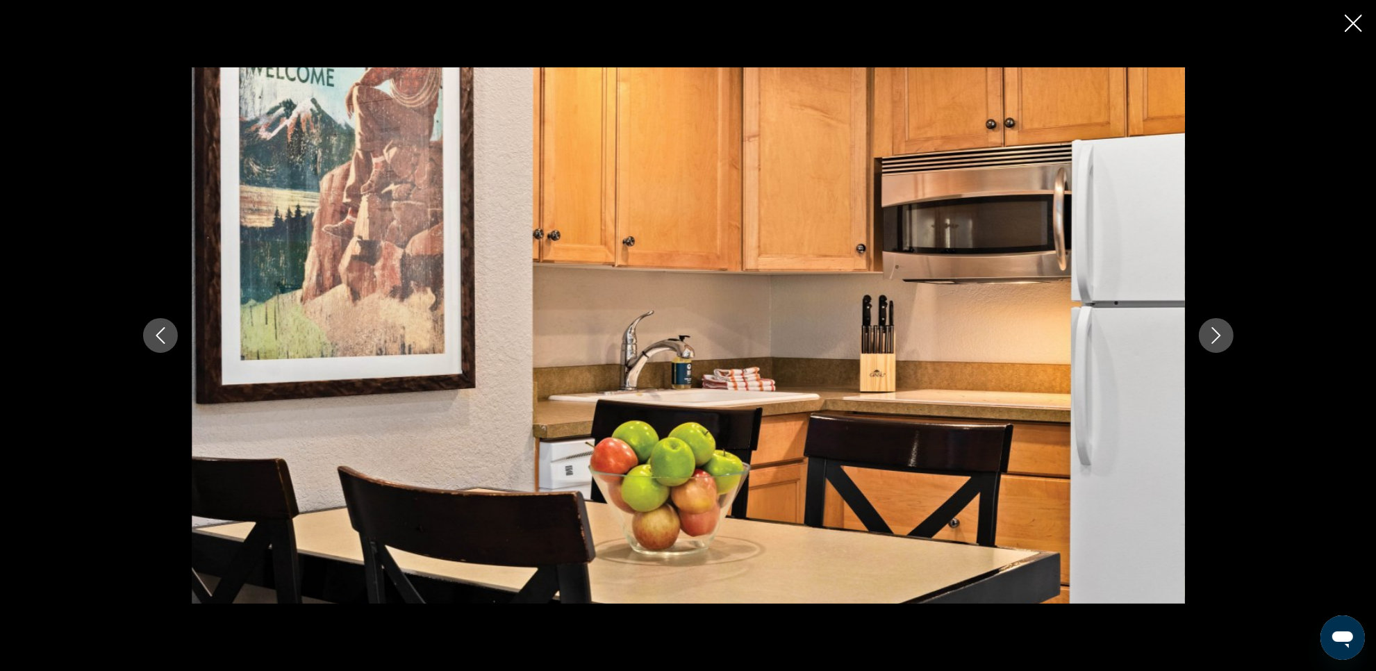
click at [1210, 342] on icon "Next image" at bounding box center [1216, 335] width 17 height 17
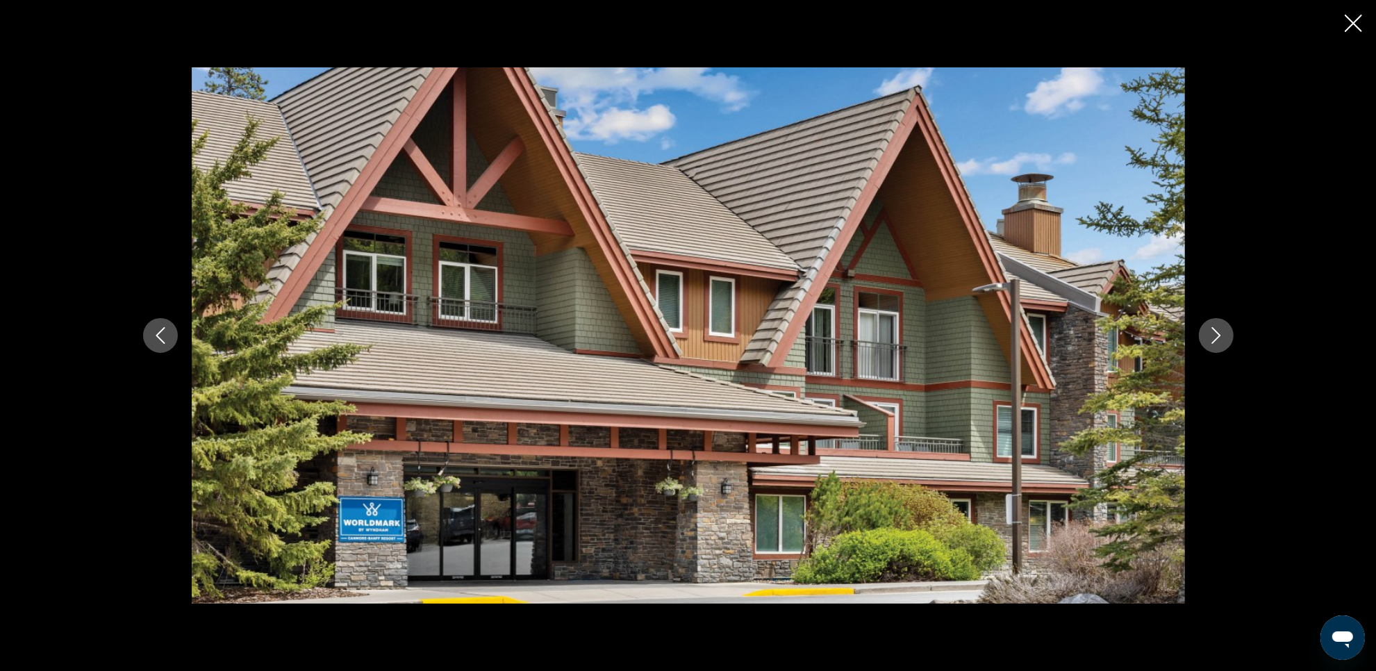
click at [1210, 342] on icon "Next image" at bounding box center [1216, 335] width 17 height 17
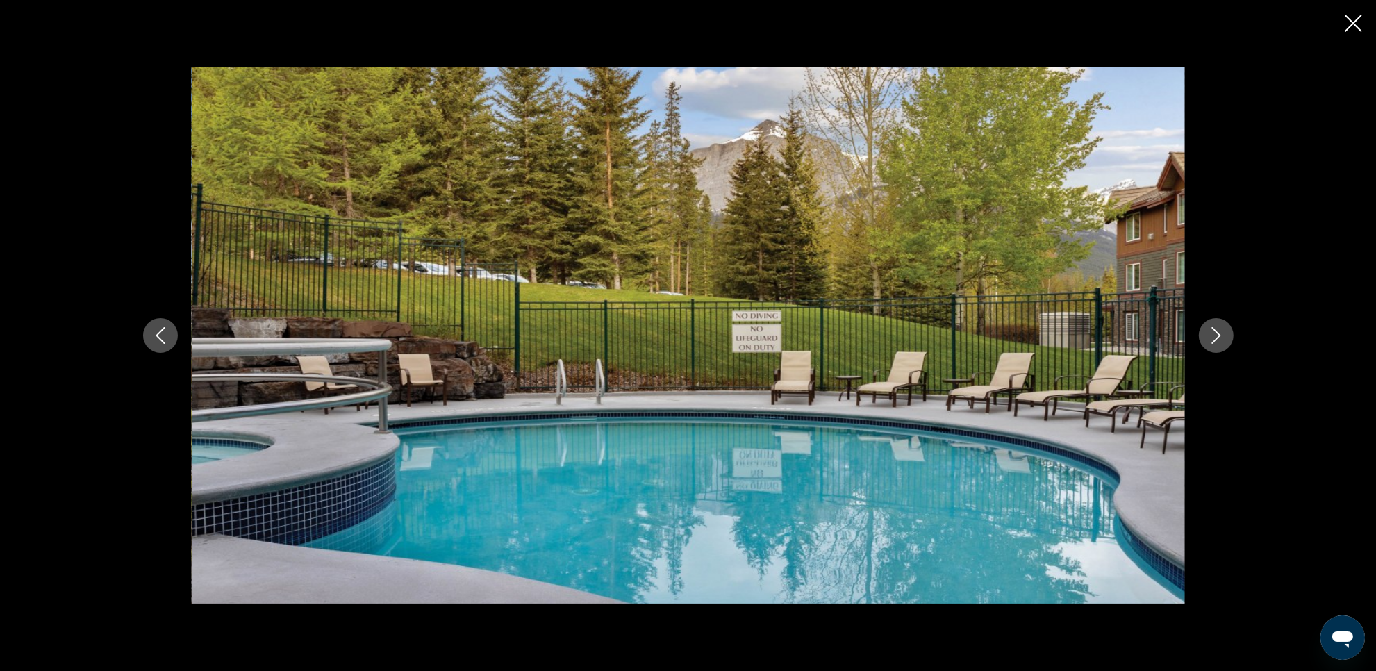
click at [1210, 342] on icon "Next image" at bounding box center [1216, 335] width 17 height 17
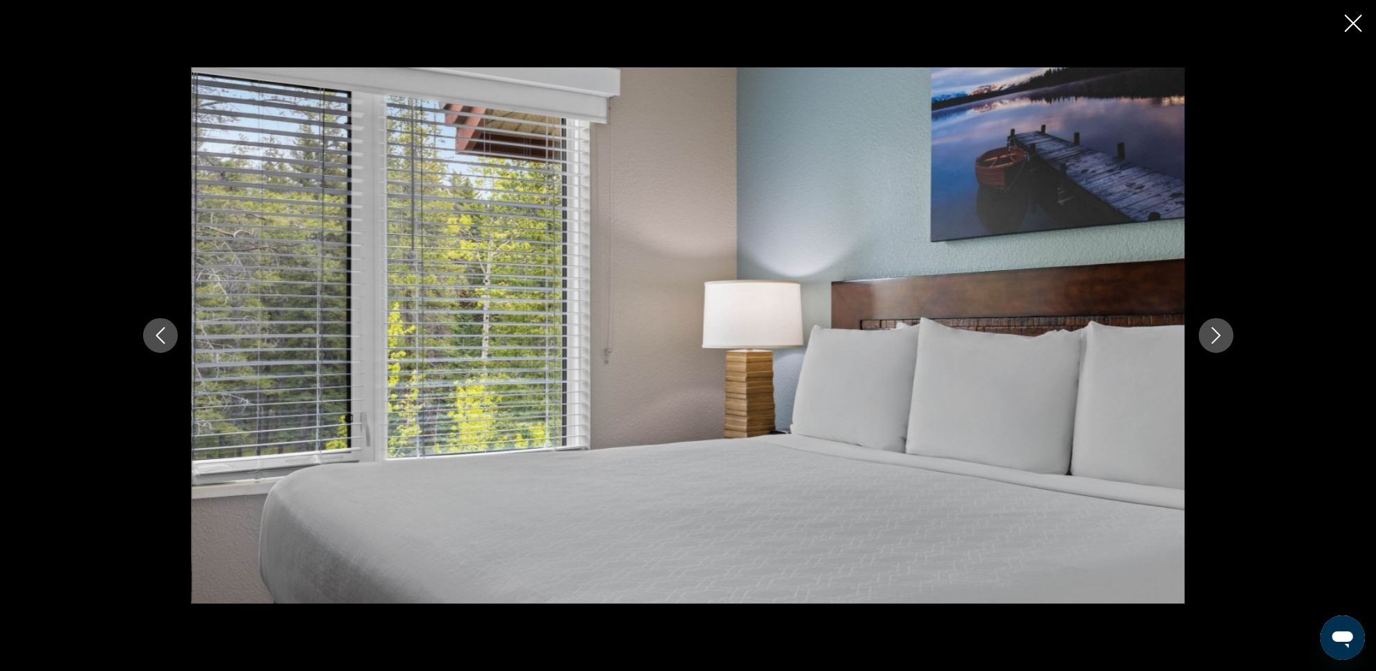
click at [1210, 342] on icon "Next image" at bounding box center [1216, 335] width 17 height 17
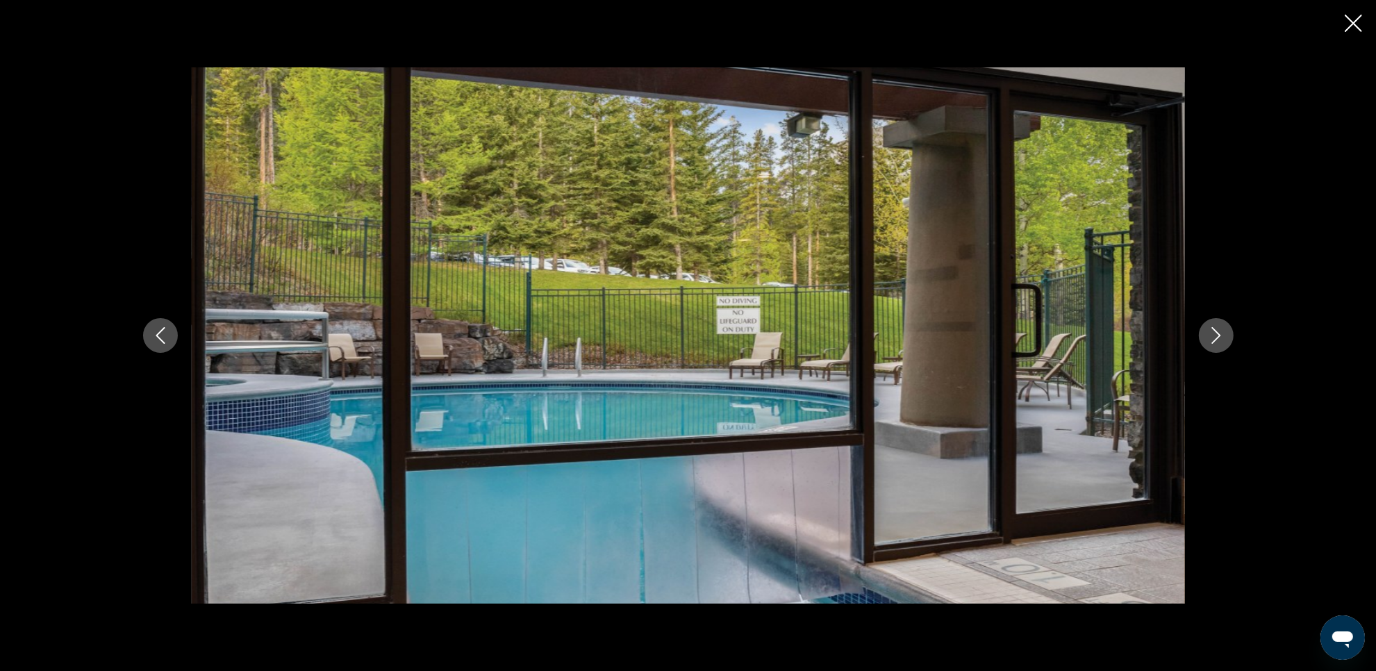
click at [1349, 24] on icon "Close slideshow" at bounding box center [1352, 23] width 17 height 17
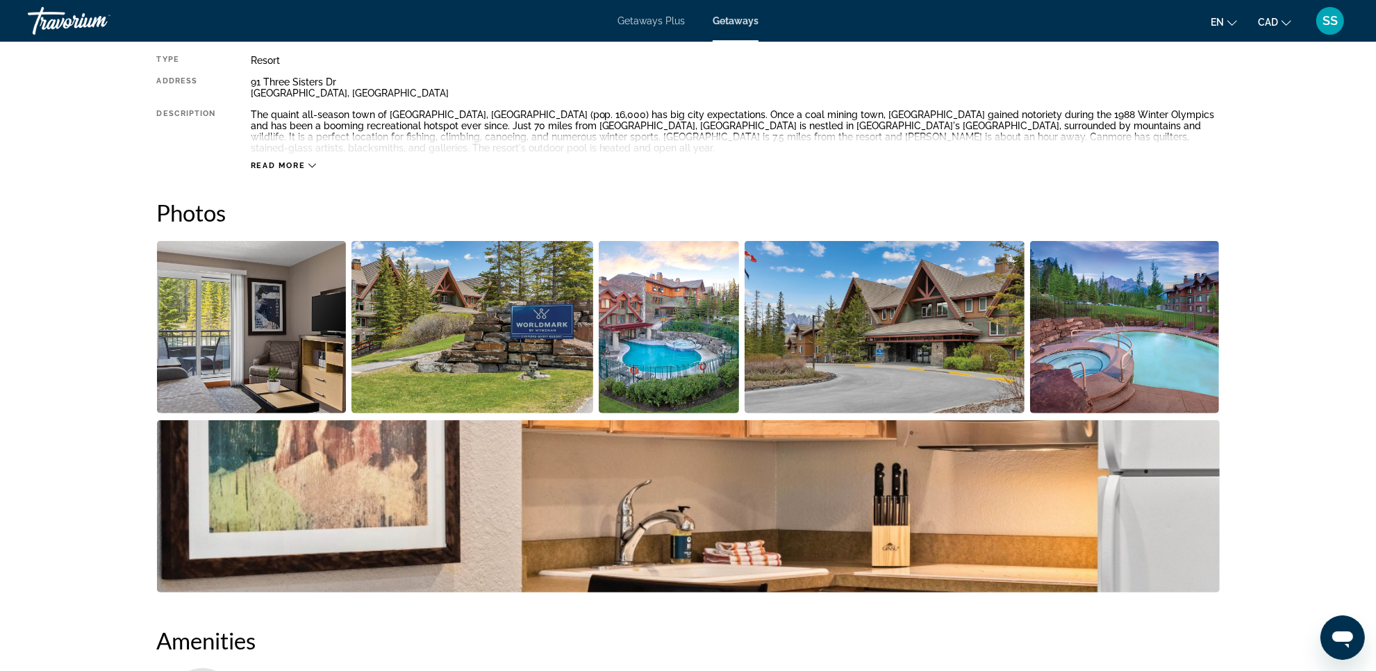
click at [860, 360] on img "Open full-screen image slider" at bounding box center [884, 327] width 280 height 172
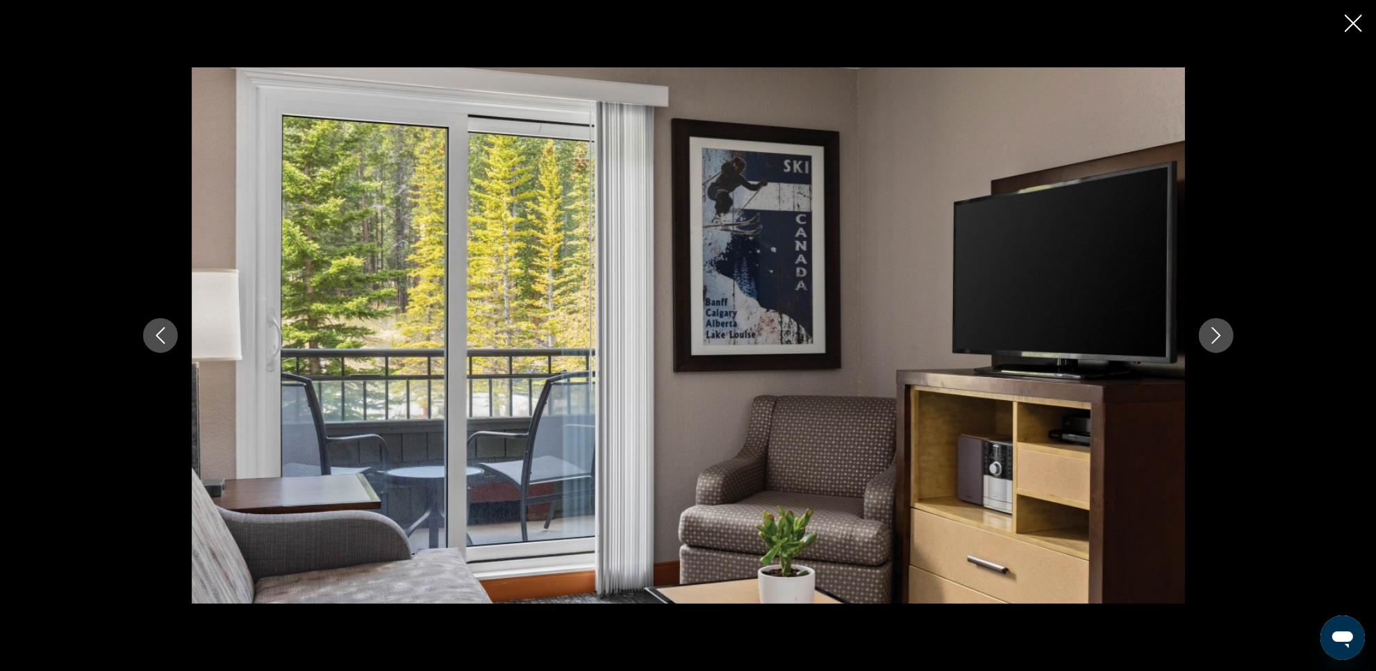
click at [1226, 339] on button "Next image" at bounding box center [1216, 335] width 35 height 35
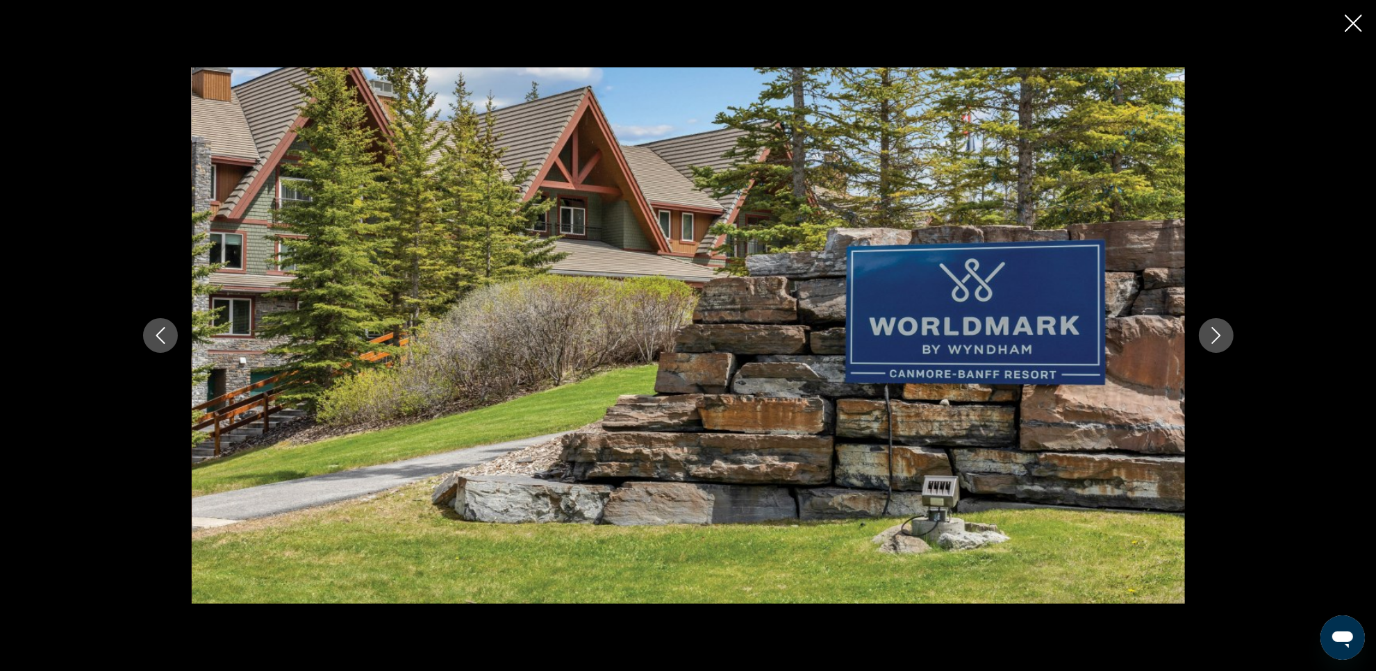
click at [1226, 339] on button "Next image" at bounding box center [1216, 335] width 35 height 35
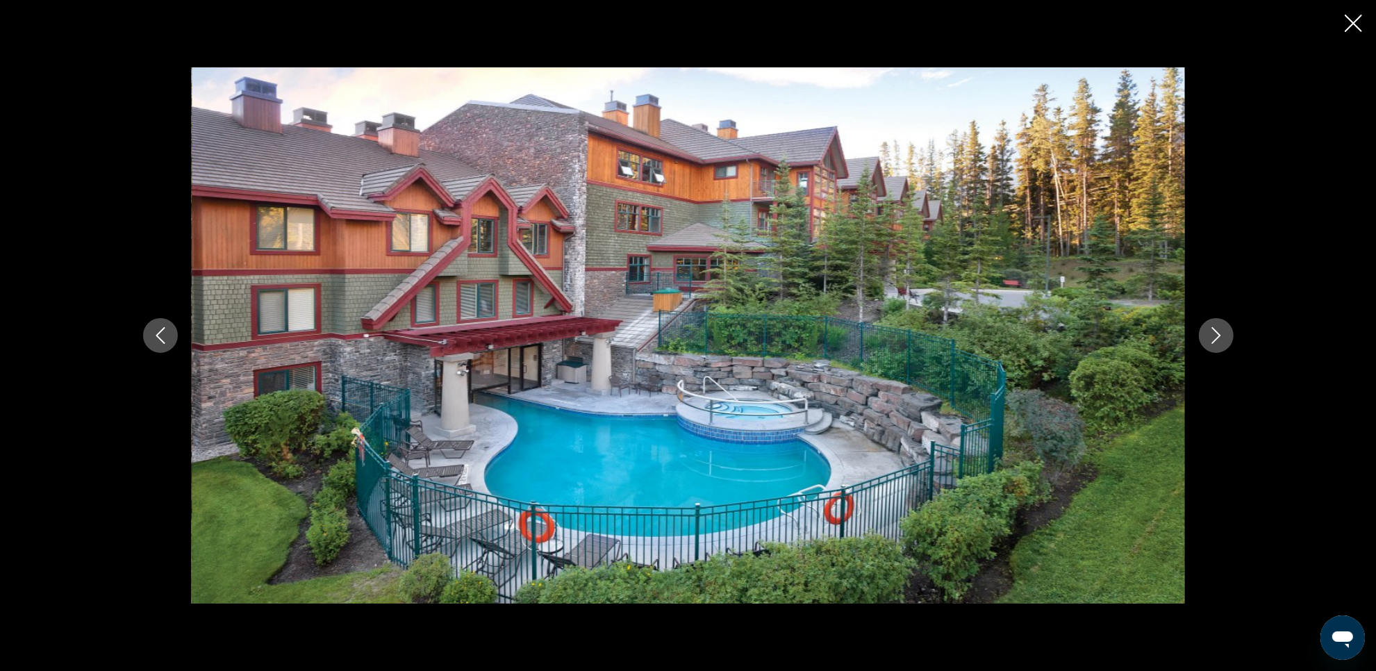
click at [1226, 339] on button "Next image" at bounding box center [1216, 335] width 35 height 35
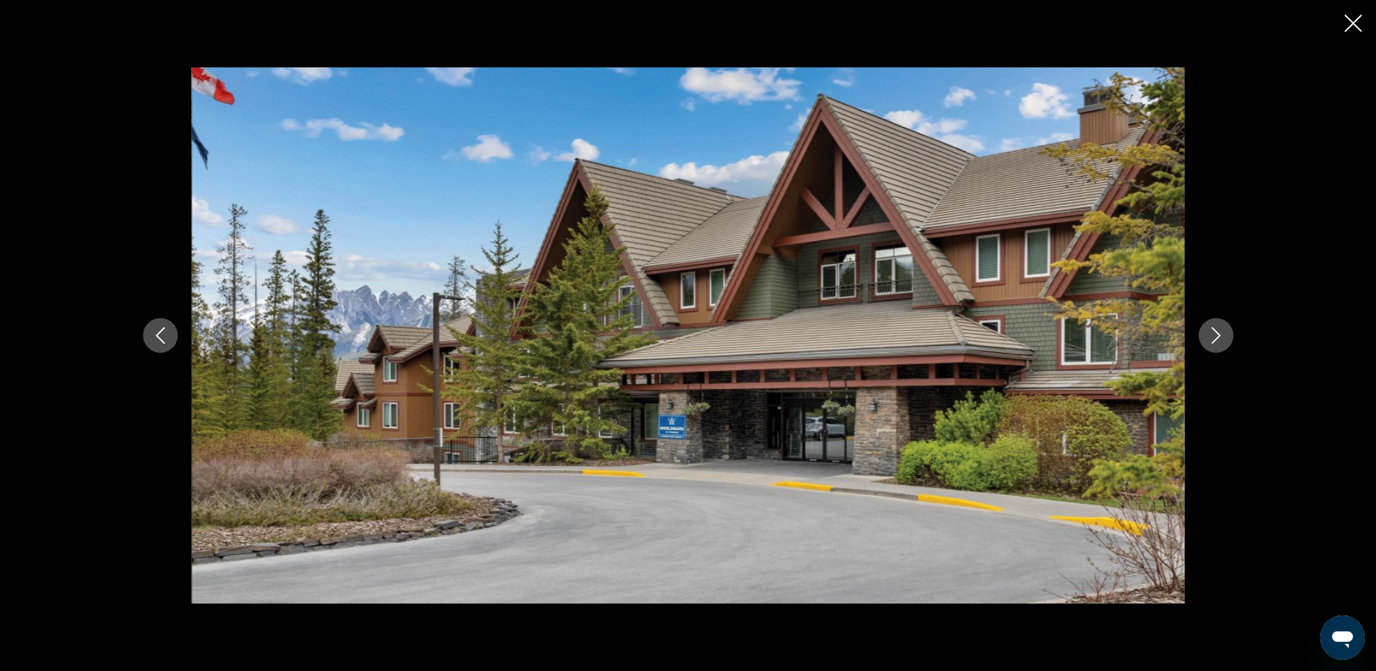
click at [1226, 339] on button "Next image" at bounding box center [1216, 335] width 35 height 35
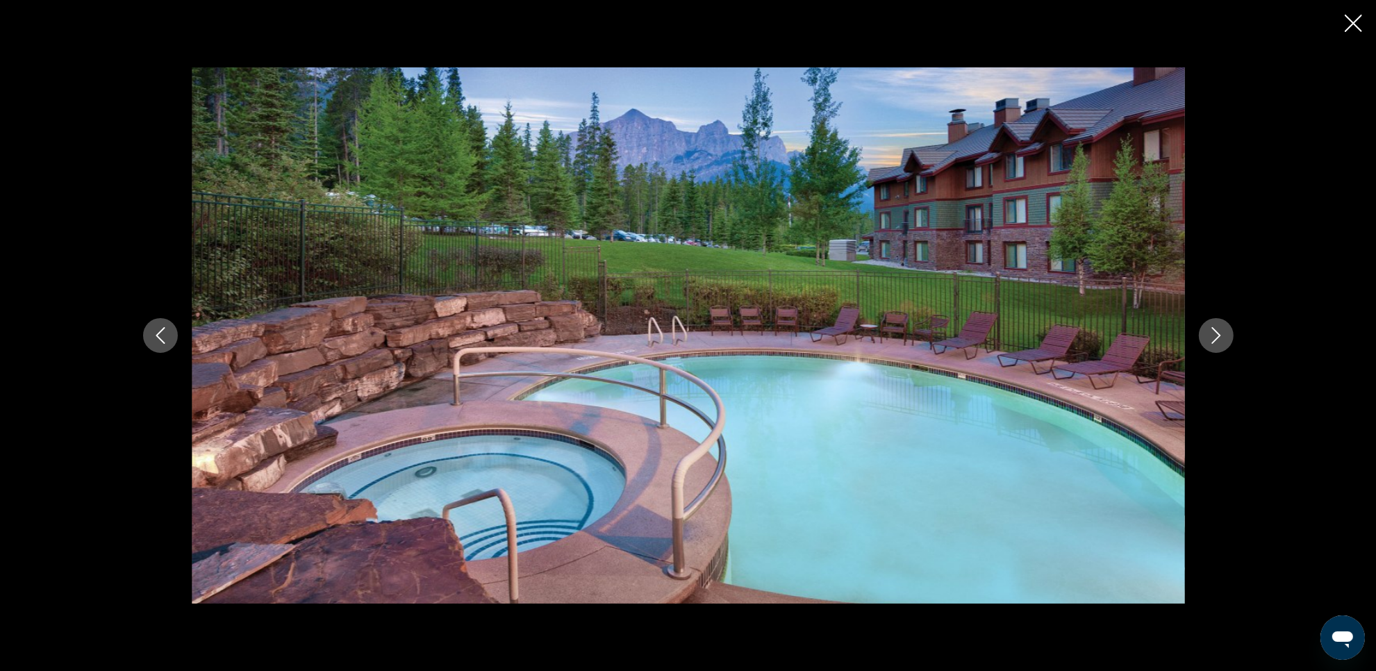
click at [1226, 339] on button "Next image" at bounding box center [1216, 335] width 35 height 35
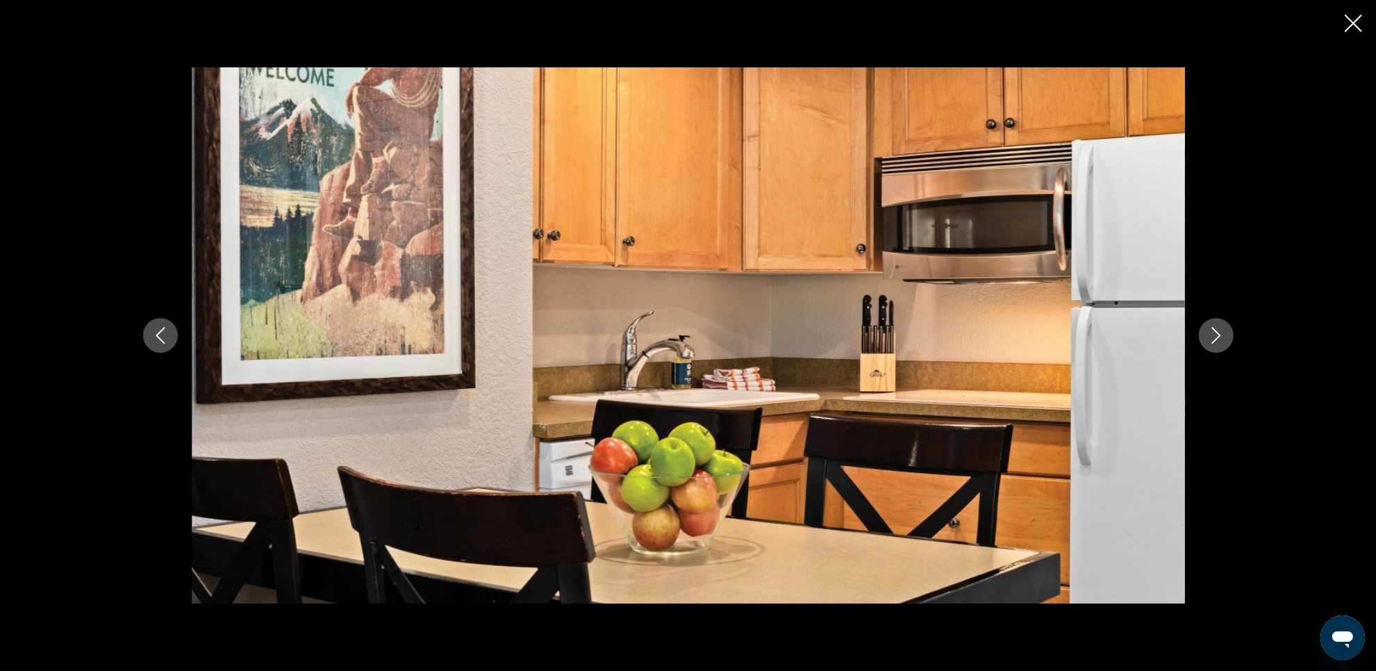
click at [1226, 339] on button "Next image" at bounding box center [1216, 335] width 35 height 35
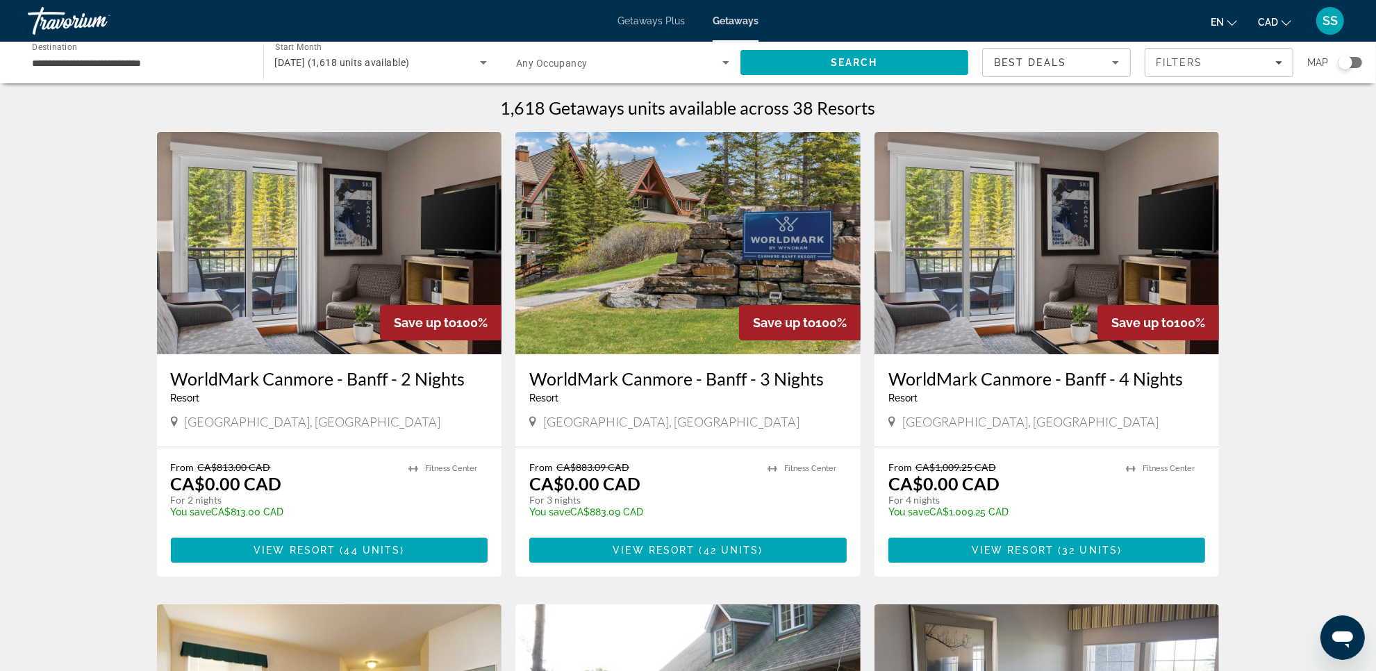
click at [276, 379] on h3 "WorldMark Canmore - Banff - 2 Nights" at bounding box center [329, 378] width 317 height 21
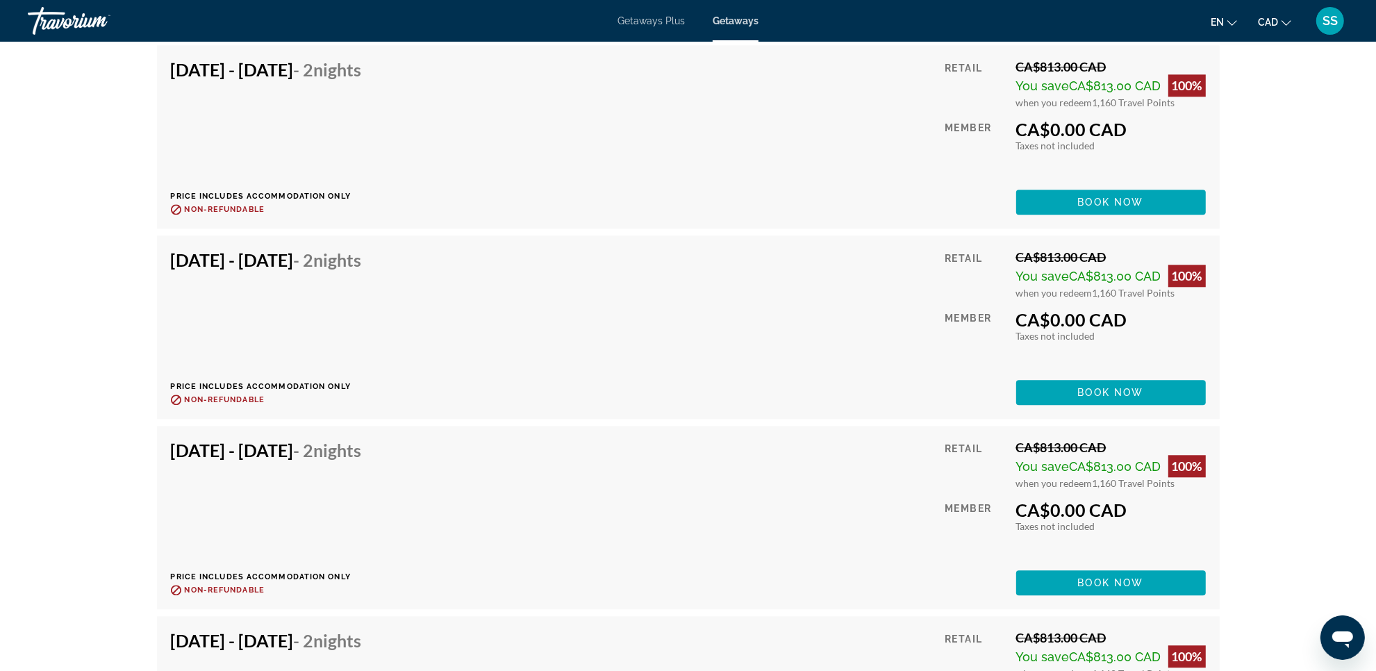
scroll to position [3472, 0]
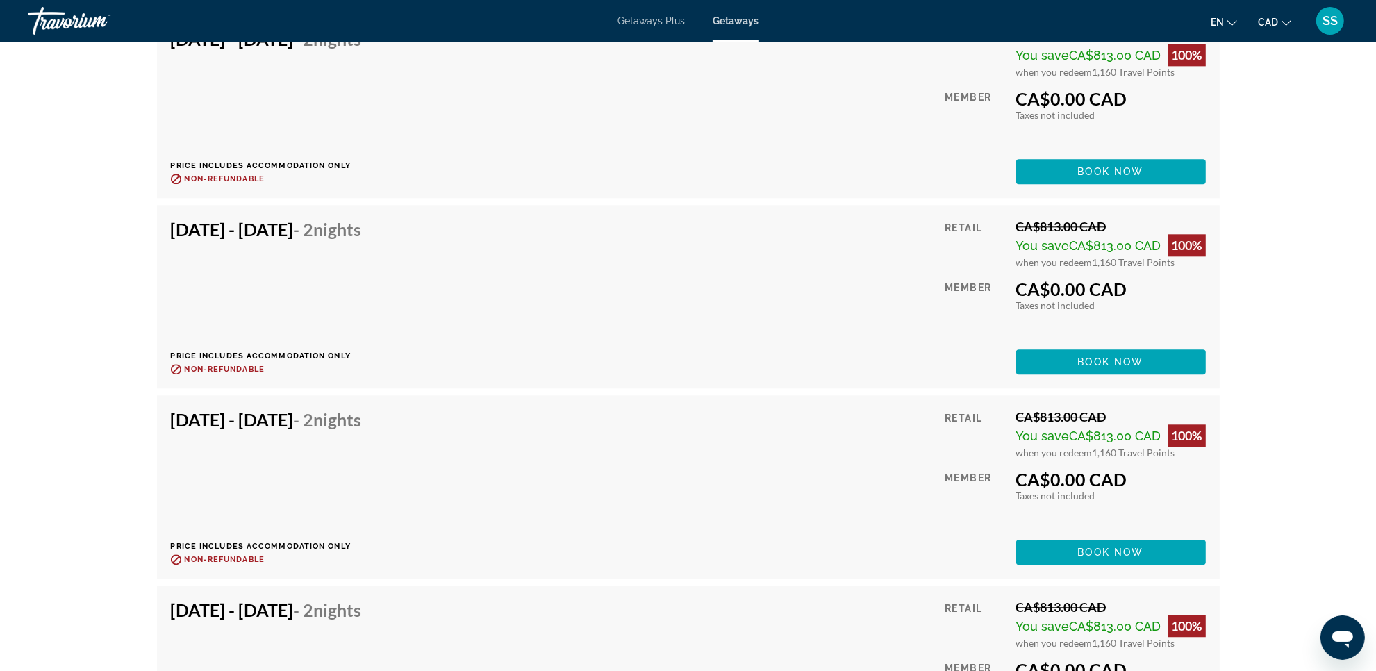
click at [719, 323] on div "[DATE] - [DATE] - 2 Nights Price includes accommodation only Refundable until :…" at bounding box center [688, 297] width 1035 height 156
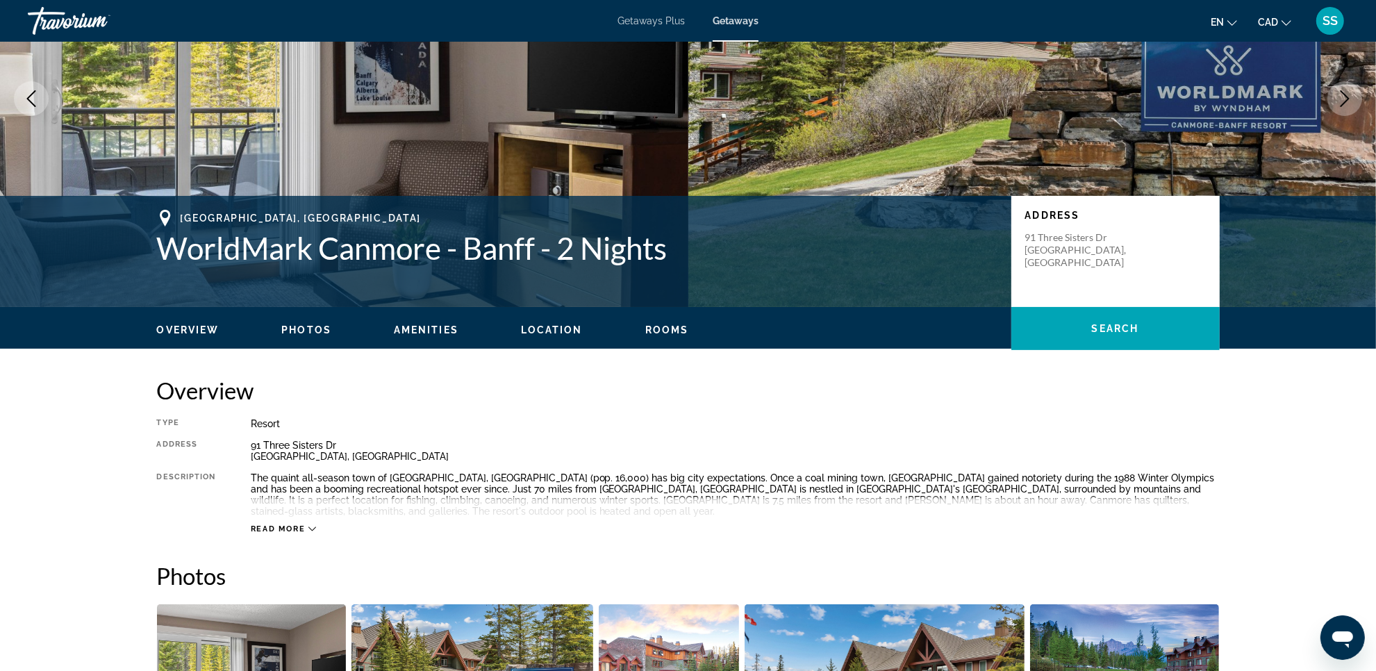
scroll to position [0, 0]
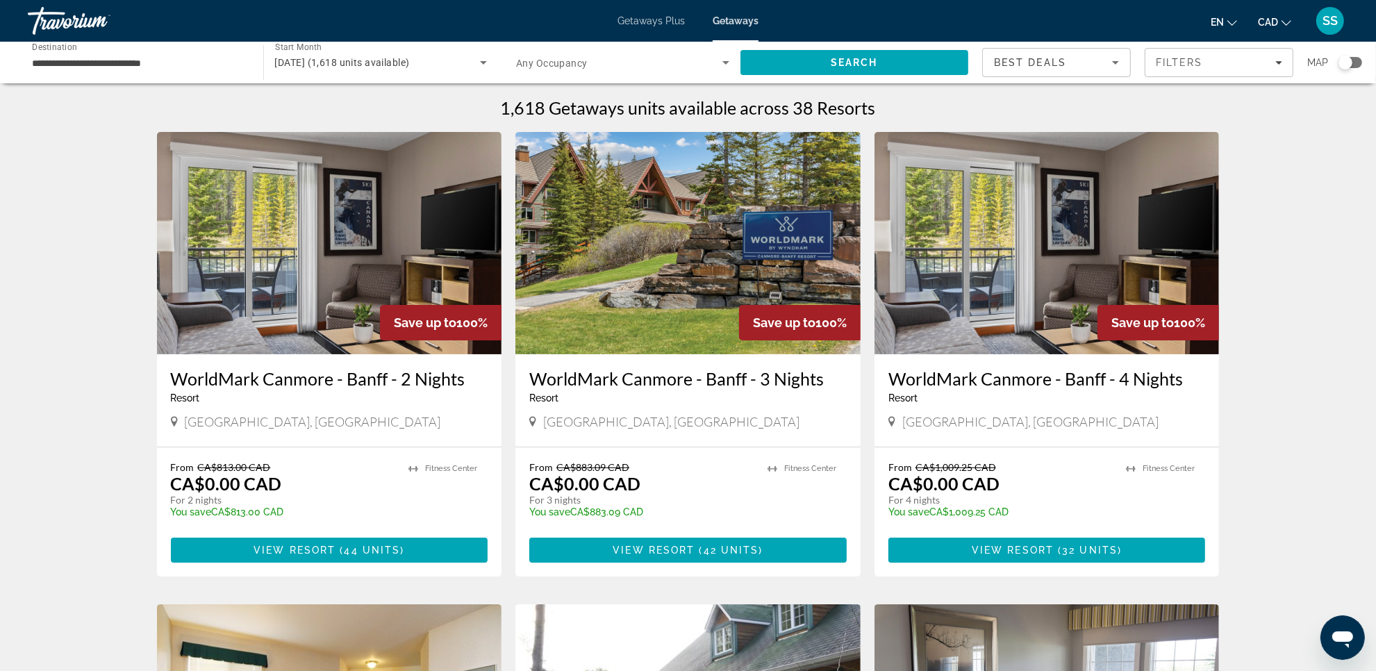
click at [695, 327] on img "Main content" at bounding box center [687, 243] width 345 height 222
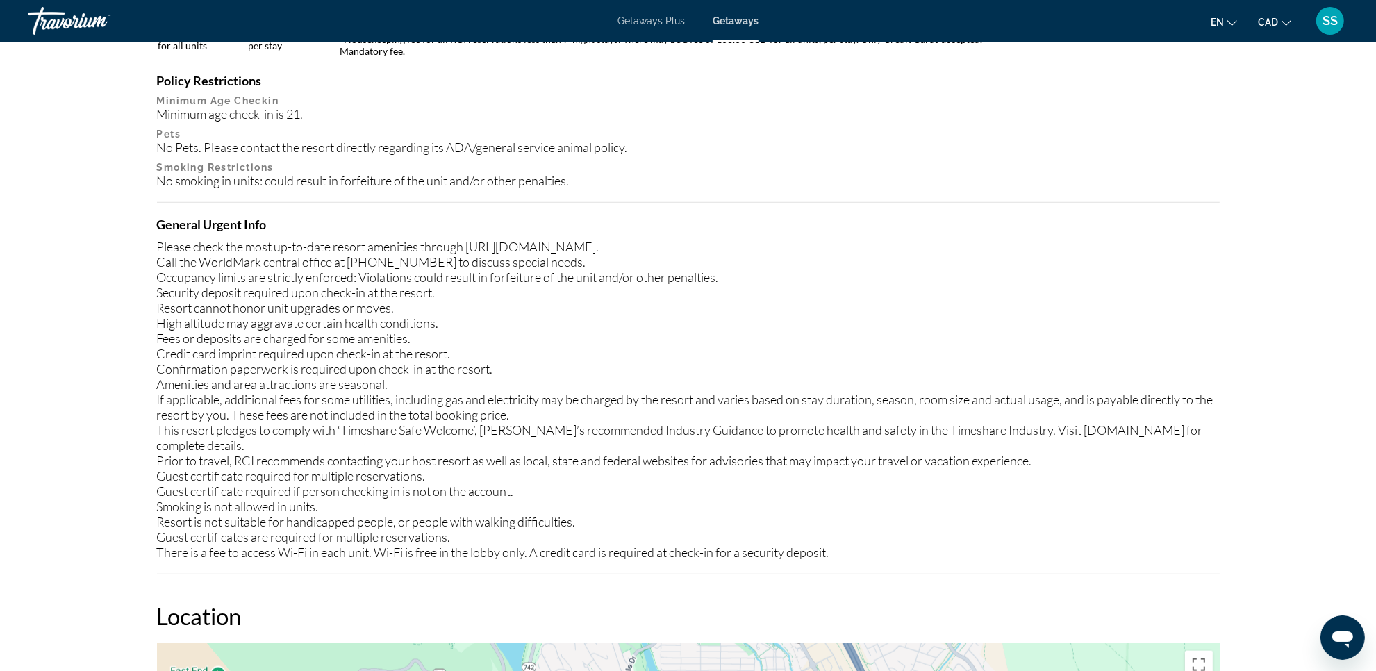
scroll to position [1433, 0]
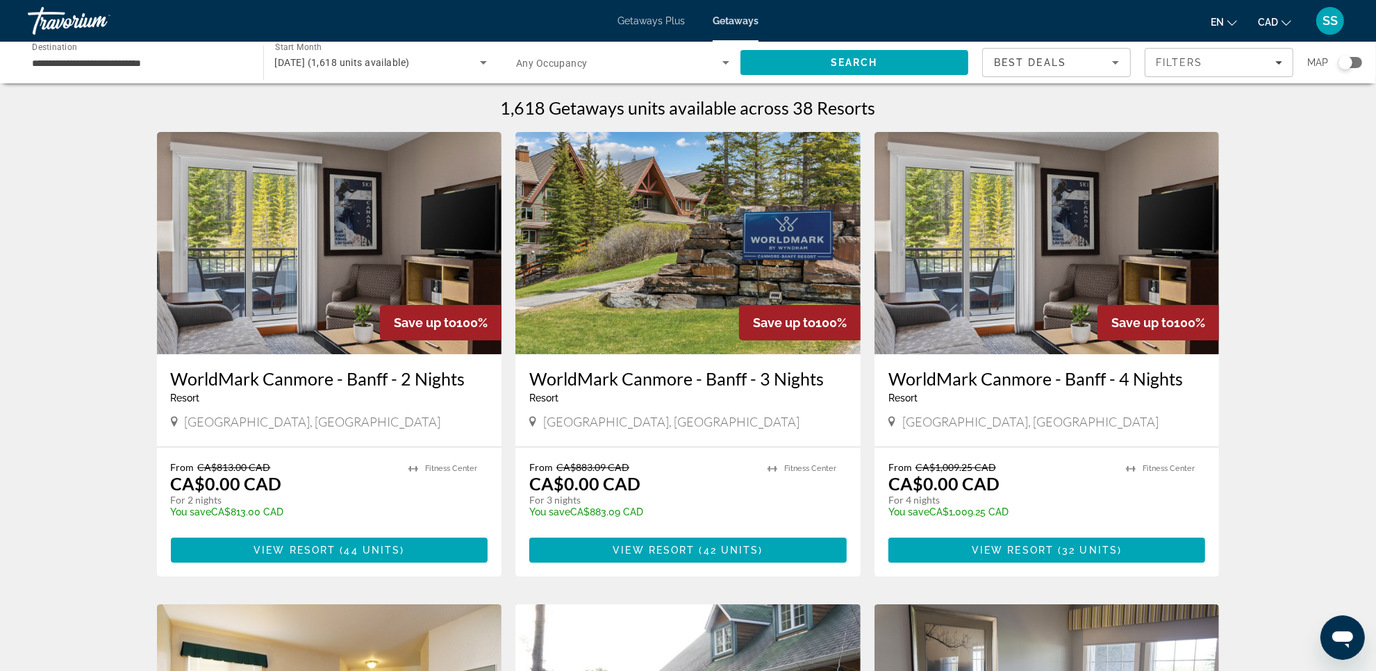
click at [1001, 289] on img "Main content" at bounding box center [1046, 243] width 345 height 222
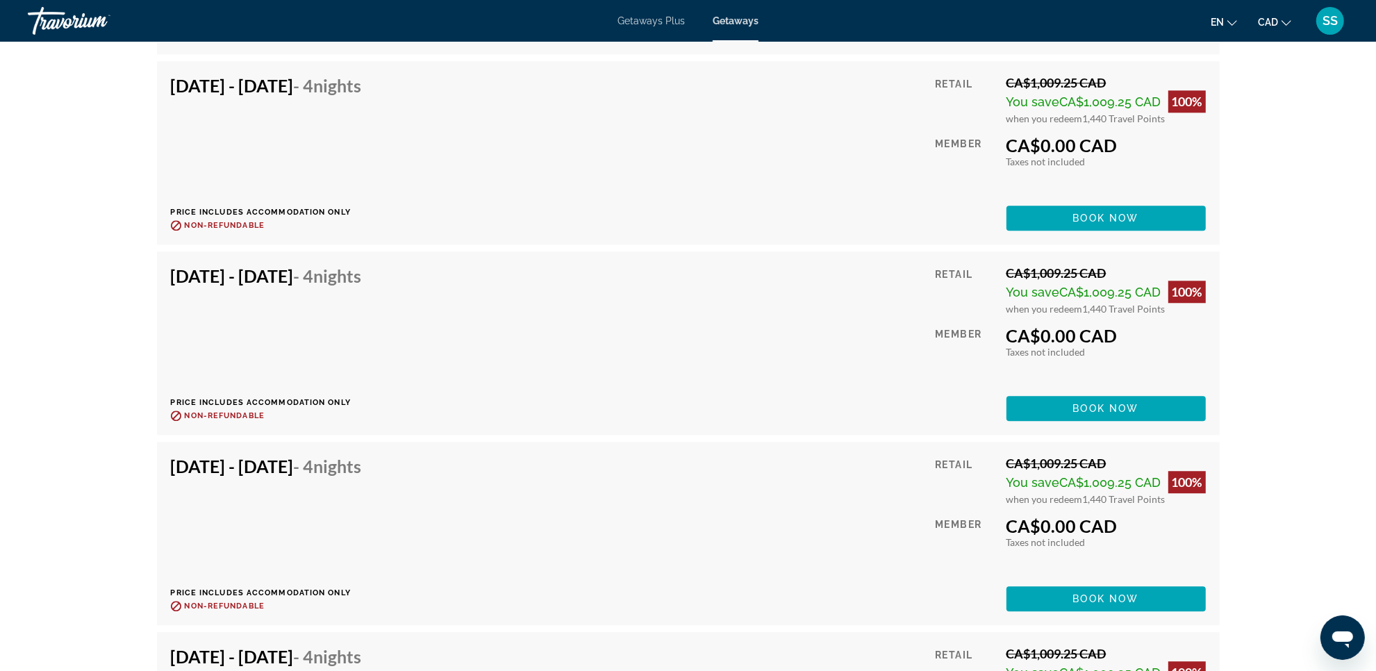
scroll to position [3851, 0]
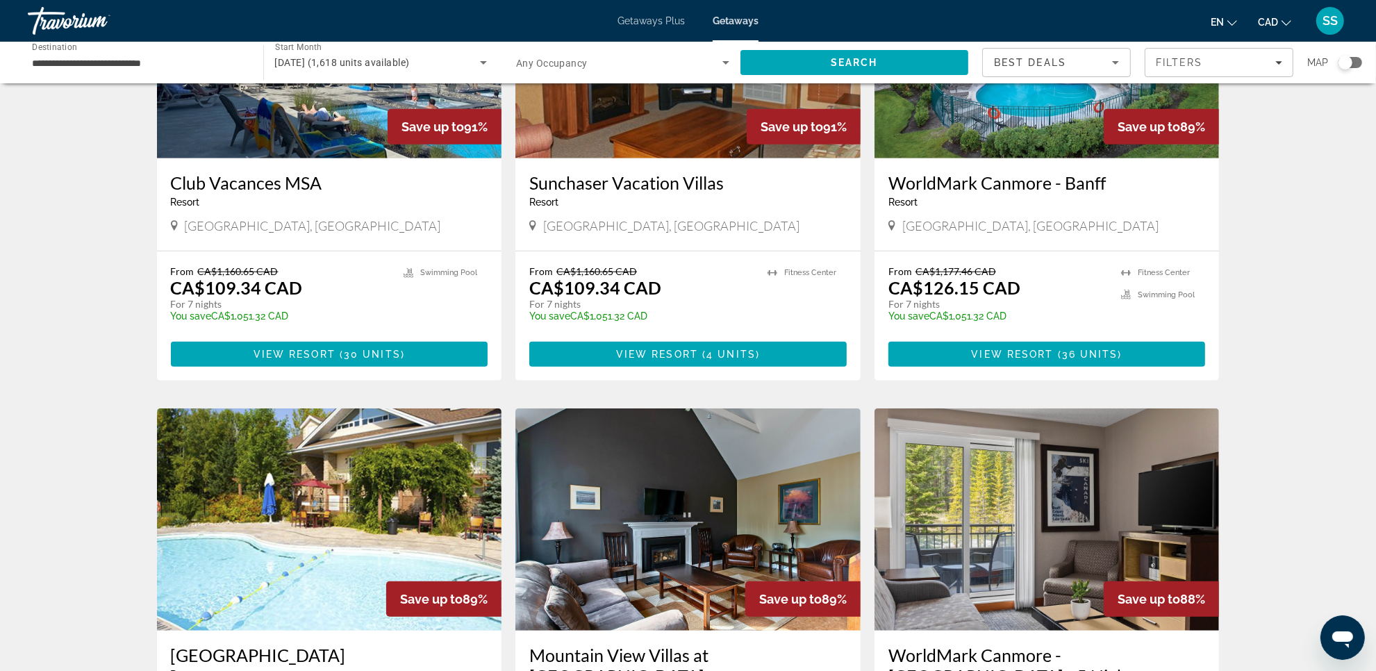
scroll to position [1389, 0]
